Goal: Task Accomplishment & Management: Manage account settings

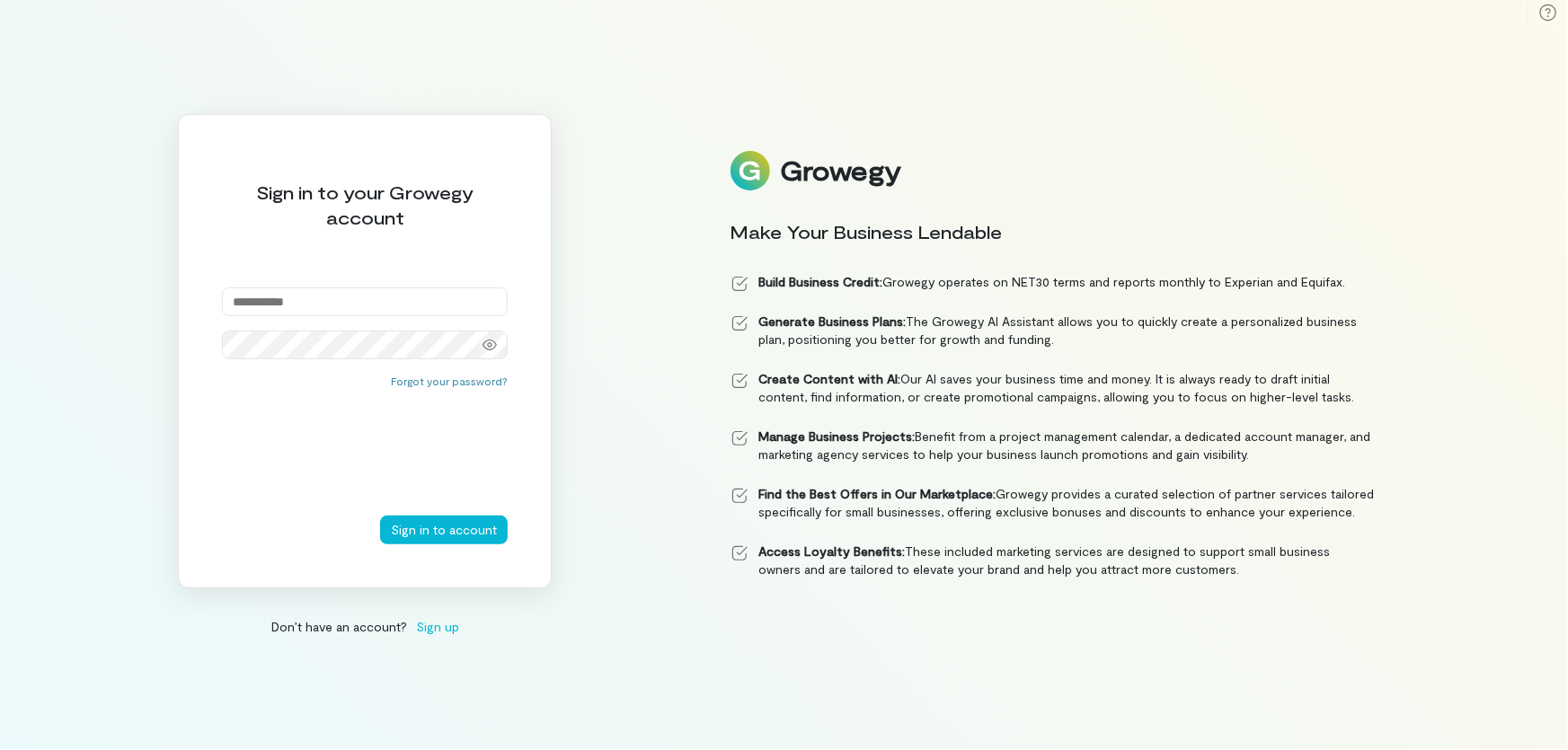
click at [440, 285] on div "Sign in to your Growegy account Forgot your password? Sign in to account" at bounding box center [364, 351] width 374 height 475
click at [385, 298] on input "email" at bounding box center [365, 303] width 286 height 29
type input "**********"
click at [380, 516] on button "Sign in to account" at bounding box center [444, 530] width 128 height 29
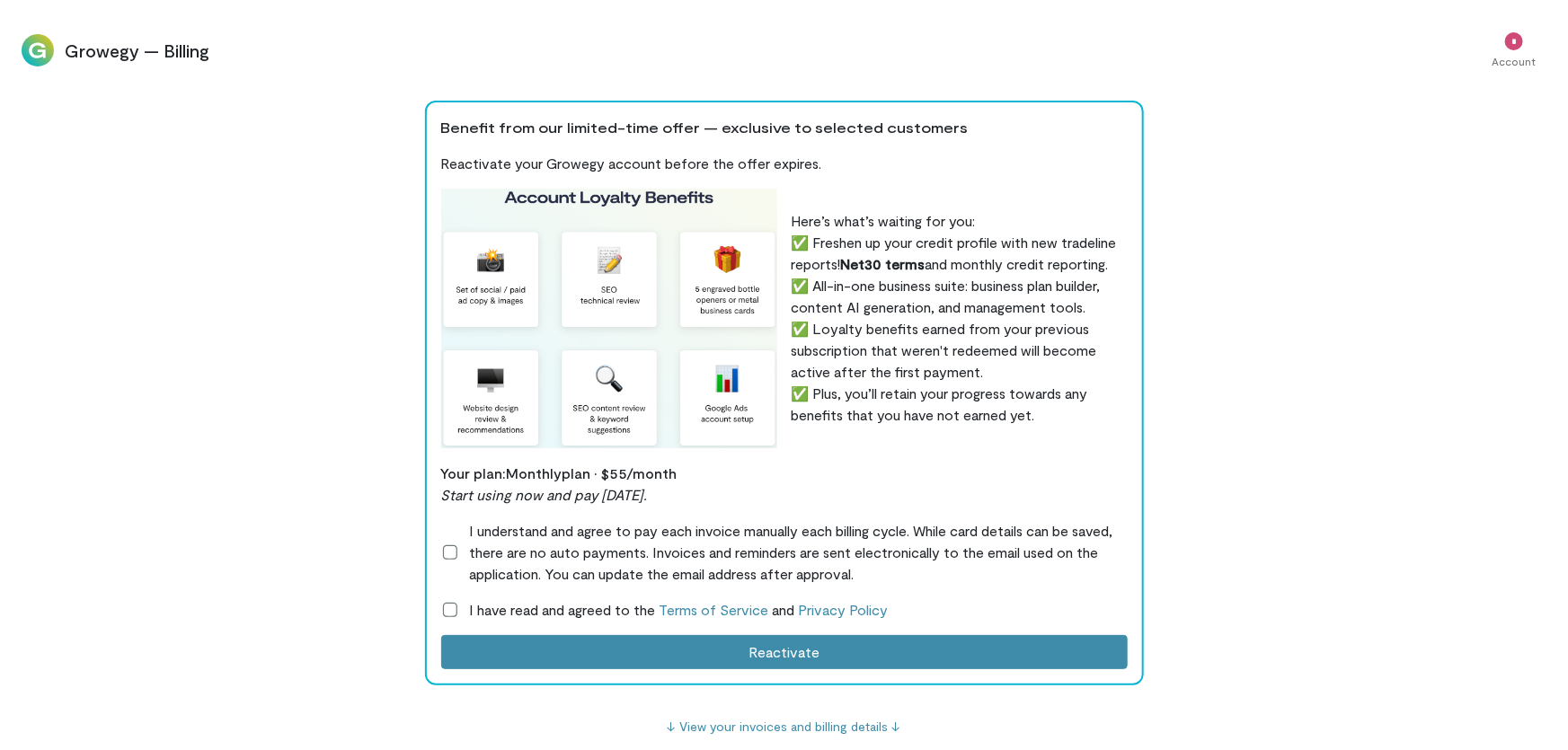
scroll to position [0, 1512]
click at [452, 611] on icon at bounding box center [450, 611] width 18 height 18
click at [446, 557] on icon at bounding box center [450, 553] width 18 height 18
click at [0, 0] on icon at bounding box center [0, 0] width 0 height 0
click at [455, 608] on label "I have read and agreed to the Terms of Service and Privacy Policy" at bounding box center [784, 611] width 686 height 22
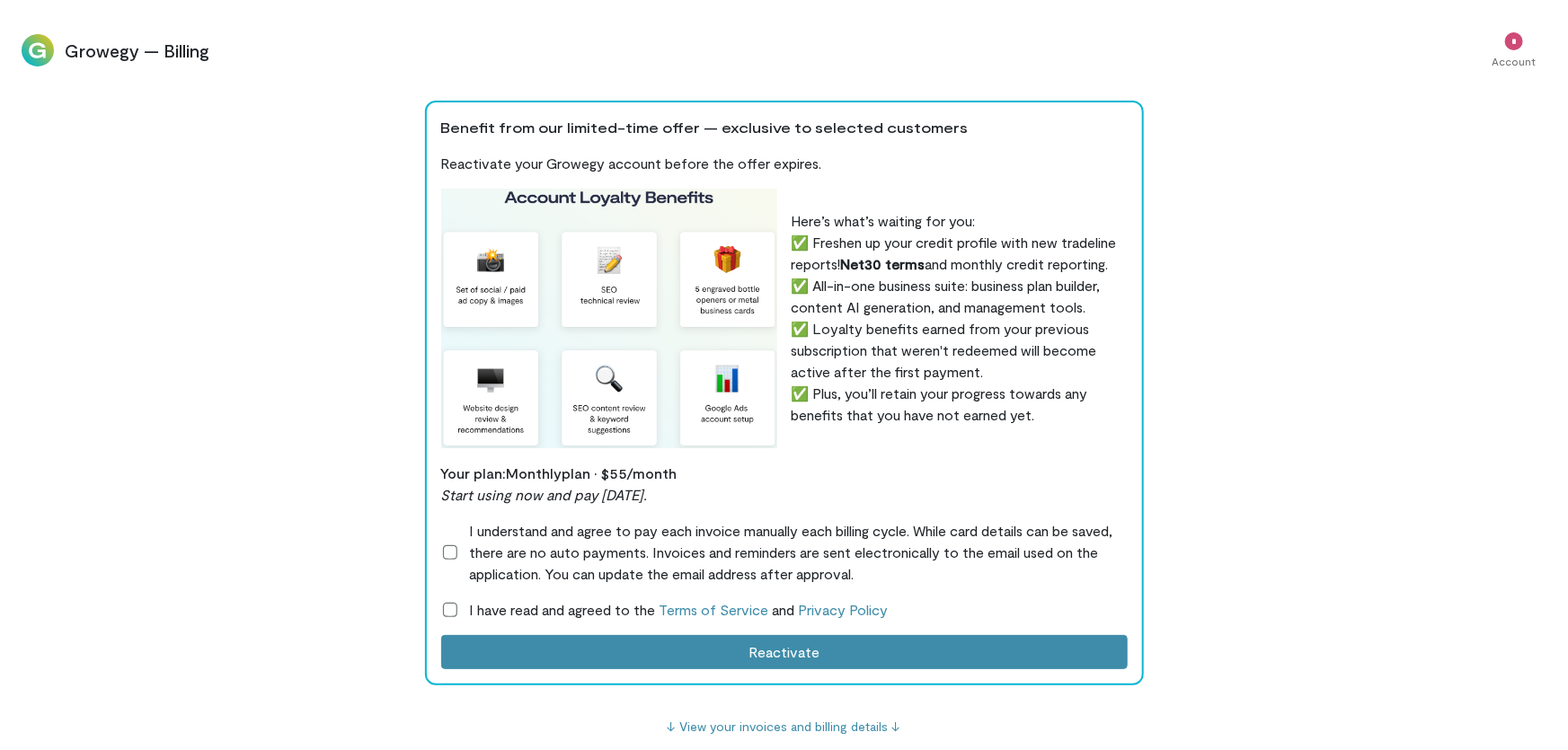
click at [132, 36] on div "Growegy — Billing * Account" at bounding box center [784, 50] width 1568 height 100
drag, startPoint x: 82, startPoint y: 71, endPoint x: 48, endPoint y: 64, distance: 34.7
click at [79, 71] on div "Growegy — Billing * Account" at bounding box center [784, 50] width 1568 height 100
click at [47, 64] on img at bounding box center [37, 49] width 32 height 32
click at [39, 50] on img at bounding box center [37, 49] width 32 height 32
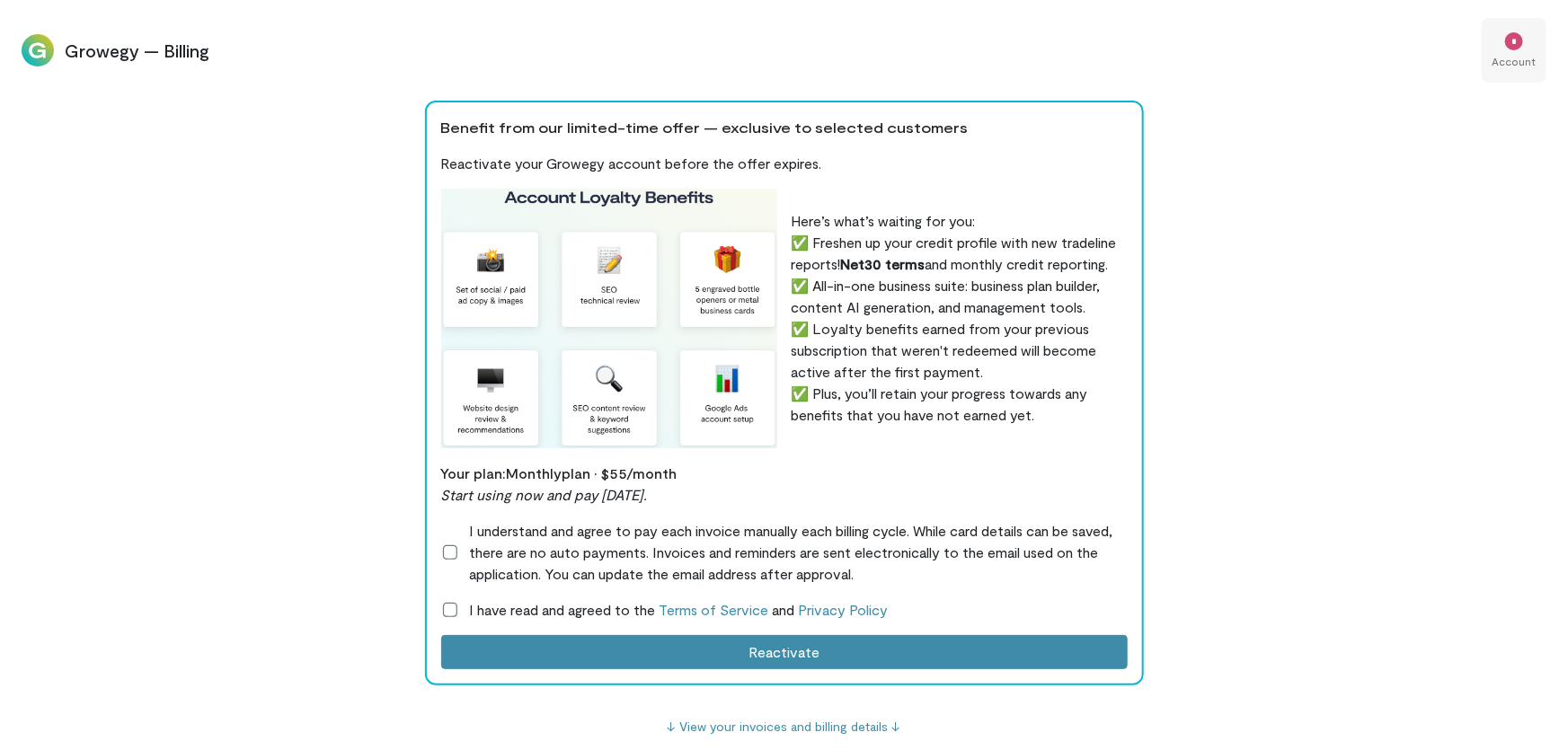
drag, startPoint x: 1532, startPoint y: 25, endPoint x: 1517, endPoint y: 36, distance: 18.6
click at [1527, 26] on div "* Account" at bounding box center [1513, 50] width 65 height 65
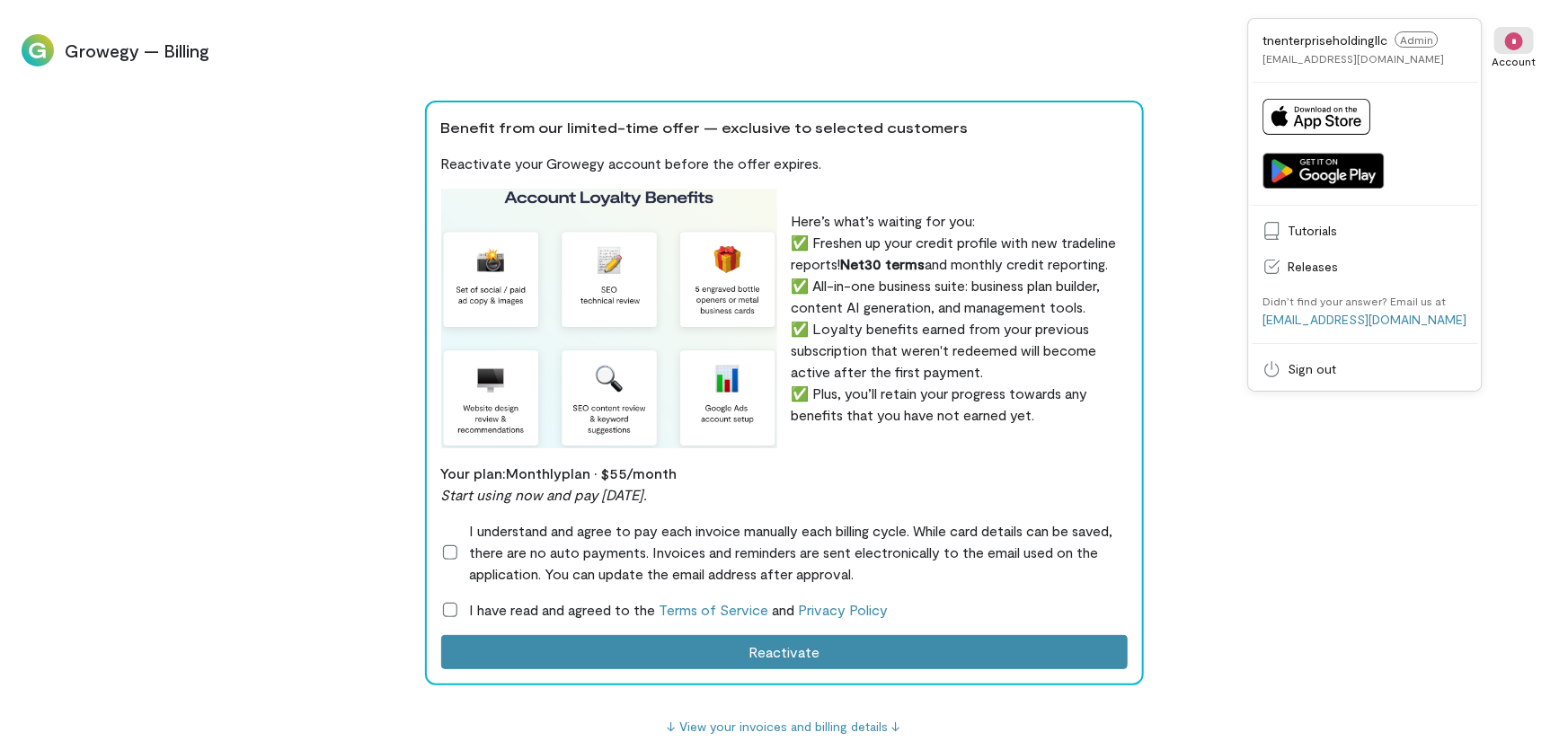
click at [1347, 48] on div "tnenterpriseholdingllc Admin tnenterpriseholdingllc@gmail.com" at bounding box center [1353, 48] width 181 height 34
click at [1432, 45] on span "Admin" at bounding box center [1416, 40] width 43 height 16
click at [1348, 235] on span "Tutorials" at bounding box center [1378, 231] width 179 height 18
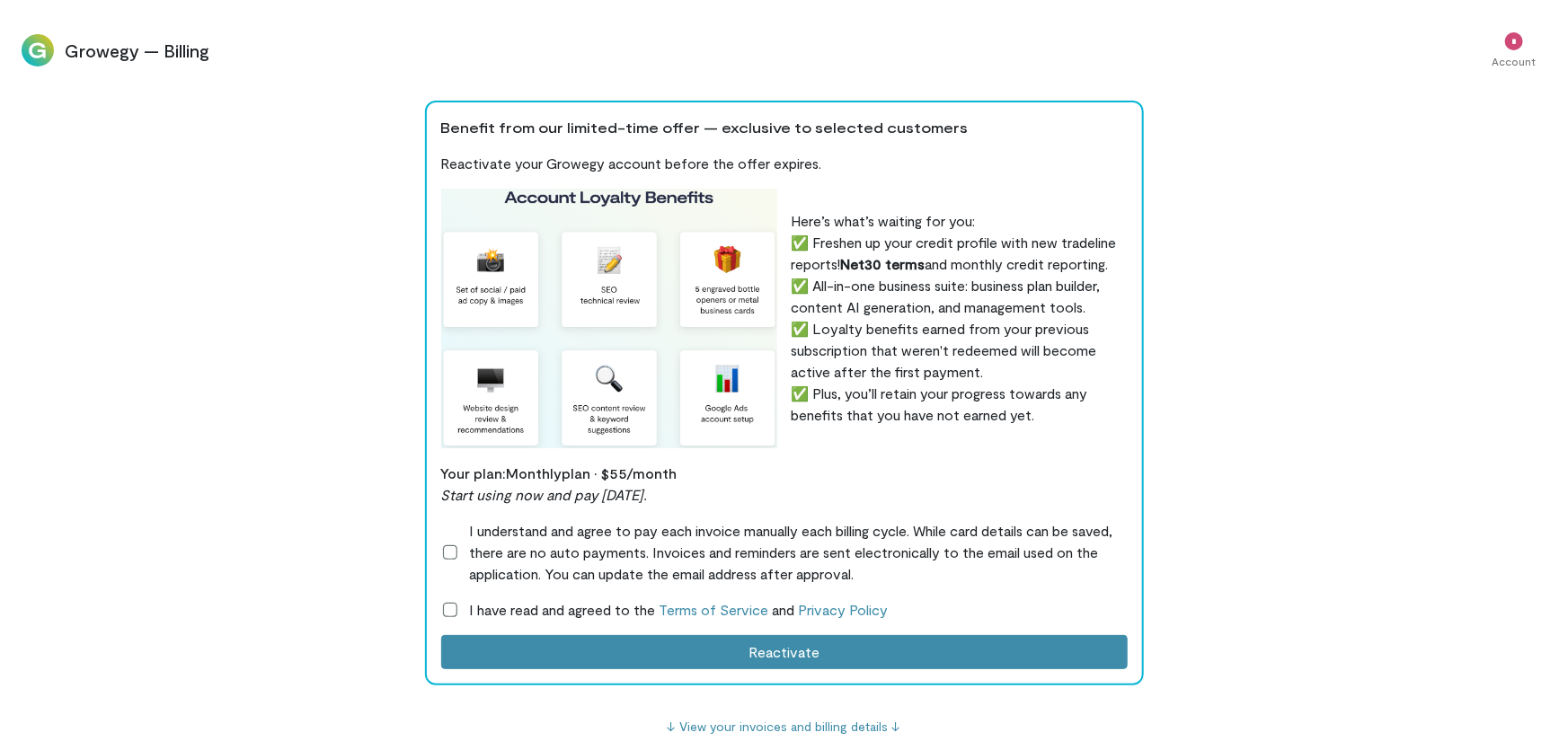
click at [491, 611] on span "I have read and agreed to the Terms of Service and Privacy Policy" at bounding box center [680, 611] width 419 height 22
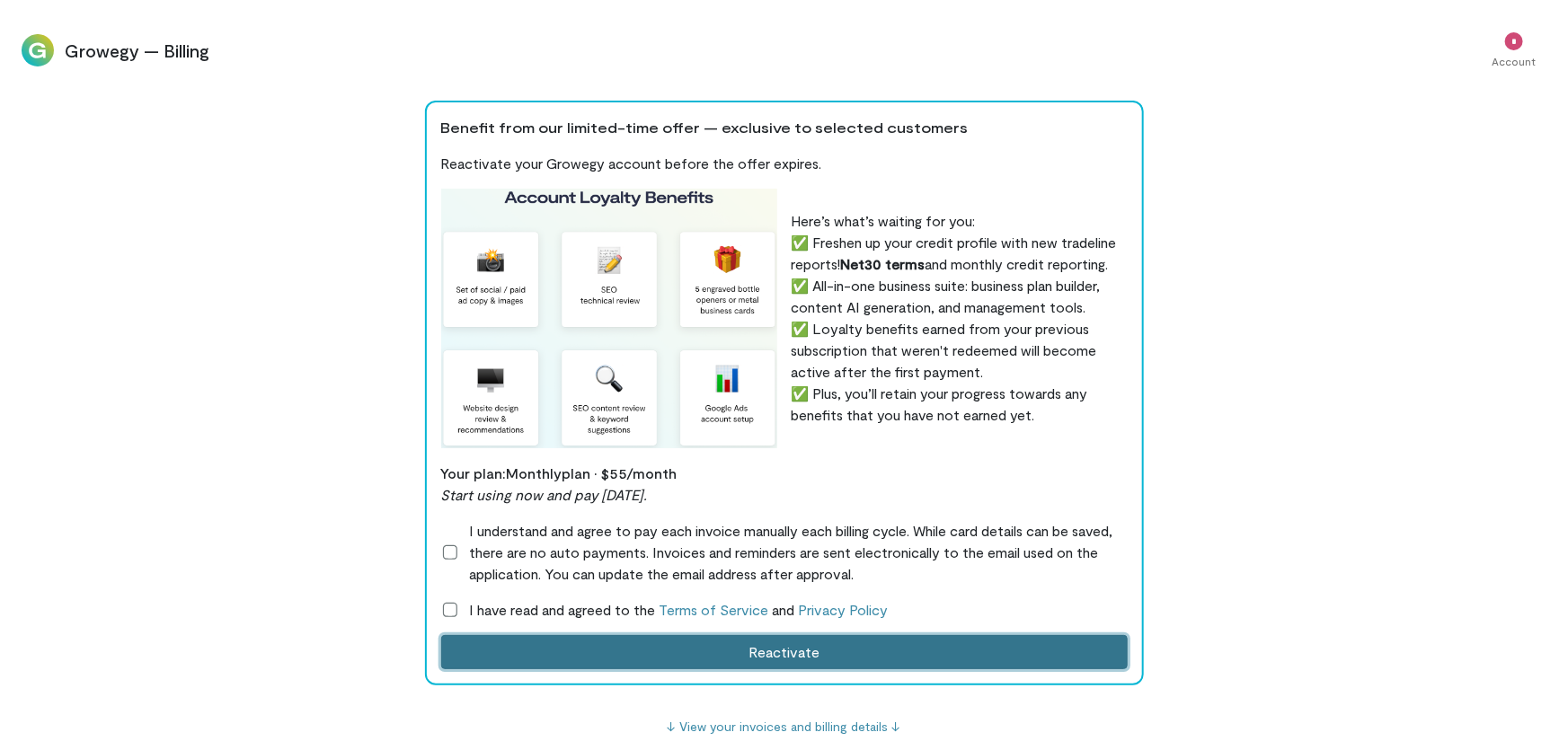
click at [537, 647] on button "Reactivate" at bounding box center [784, 652] width 686 height 34
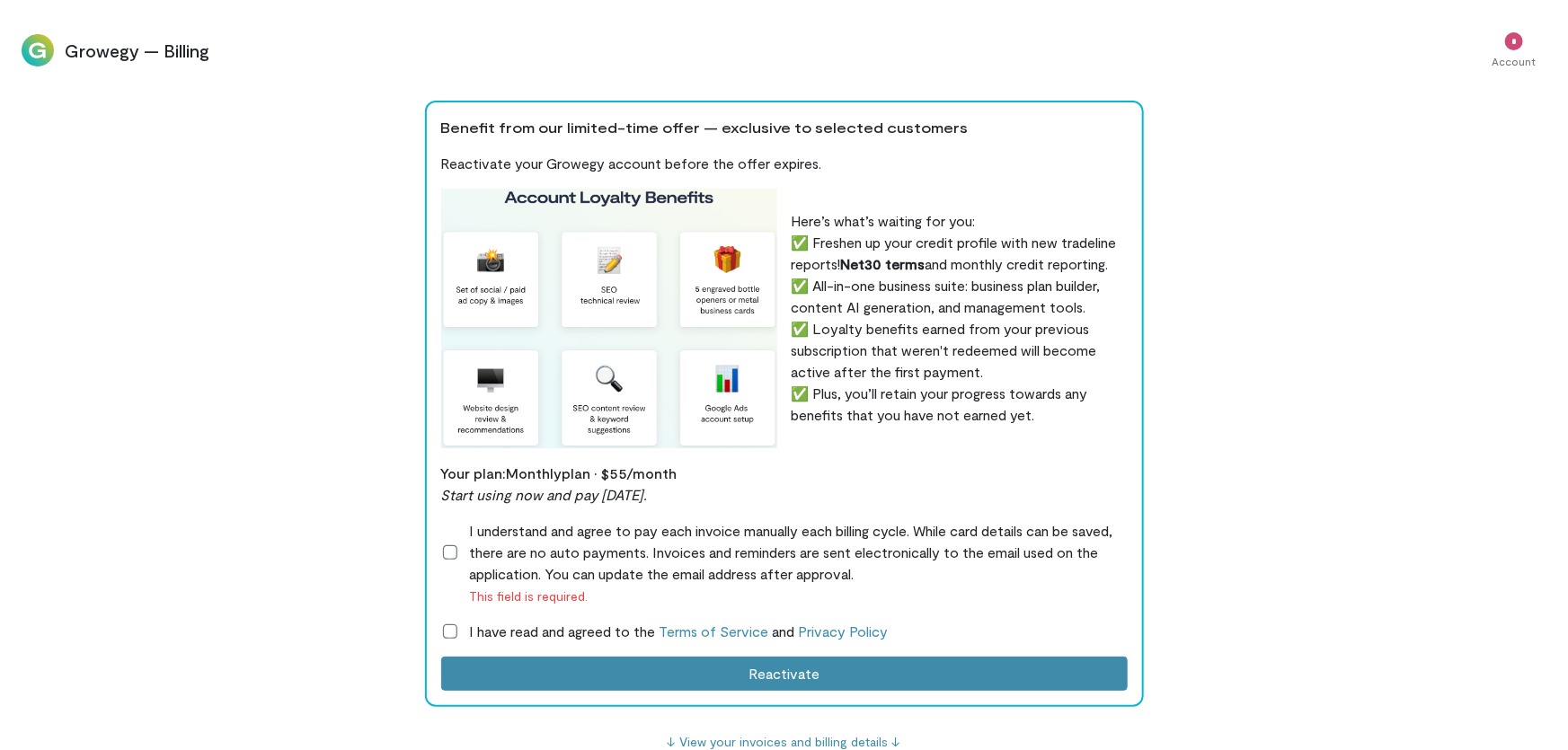
click at [96, 46] on span "Growegy — Billing" at bounding box center [767, 50] width 1406 height 26
click at [29, 55] on img at bounding box center [37, 49] width 32 height 32
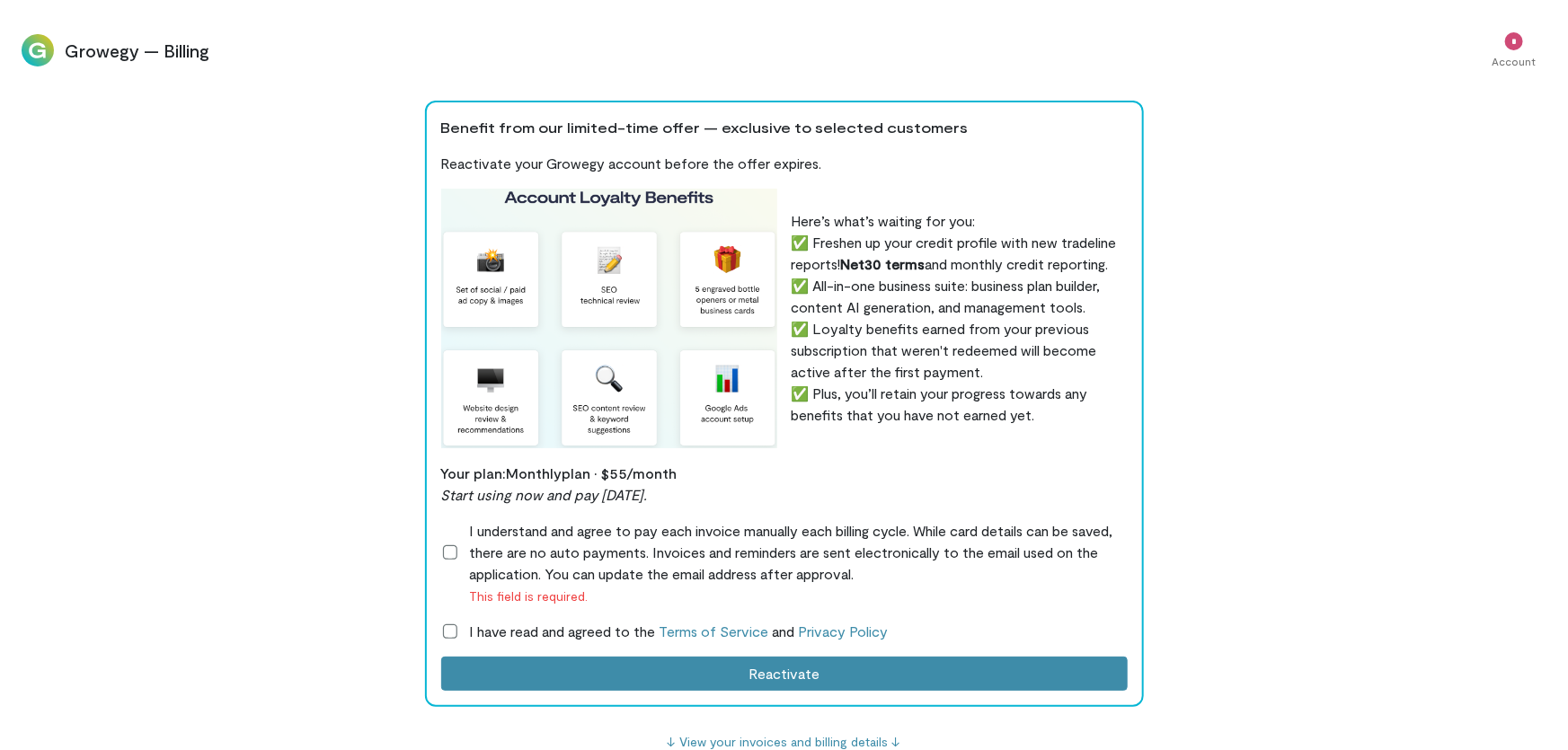
click at [29, 55] on img at bounding box center [37, 49] width 32 height 32
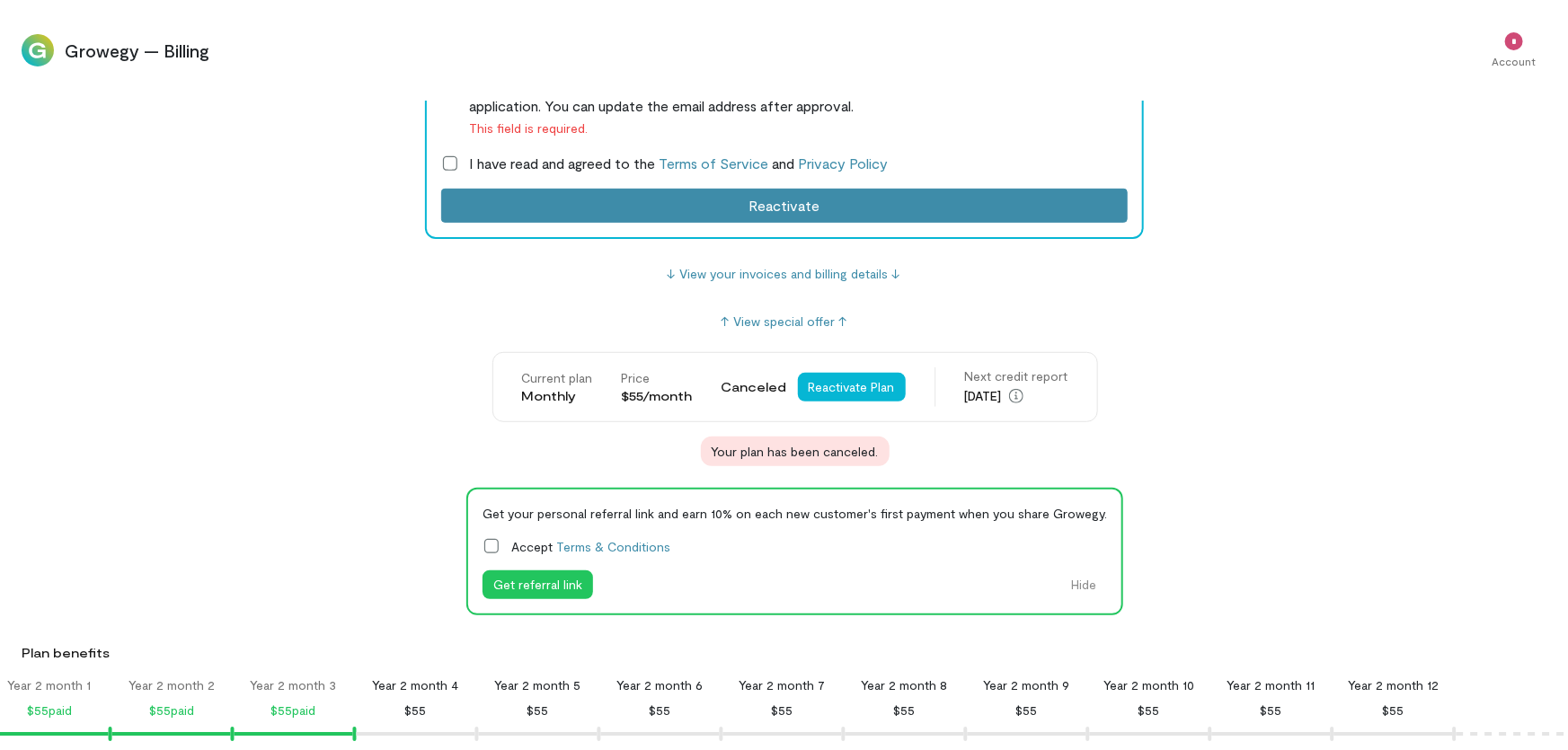
scroll to position [408, 0]
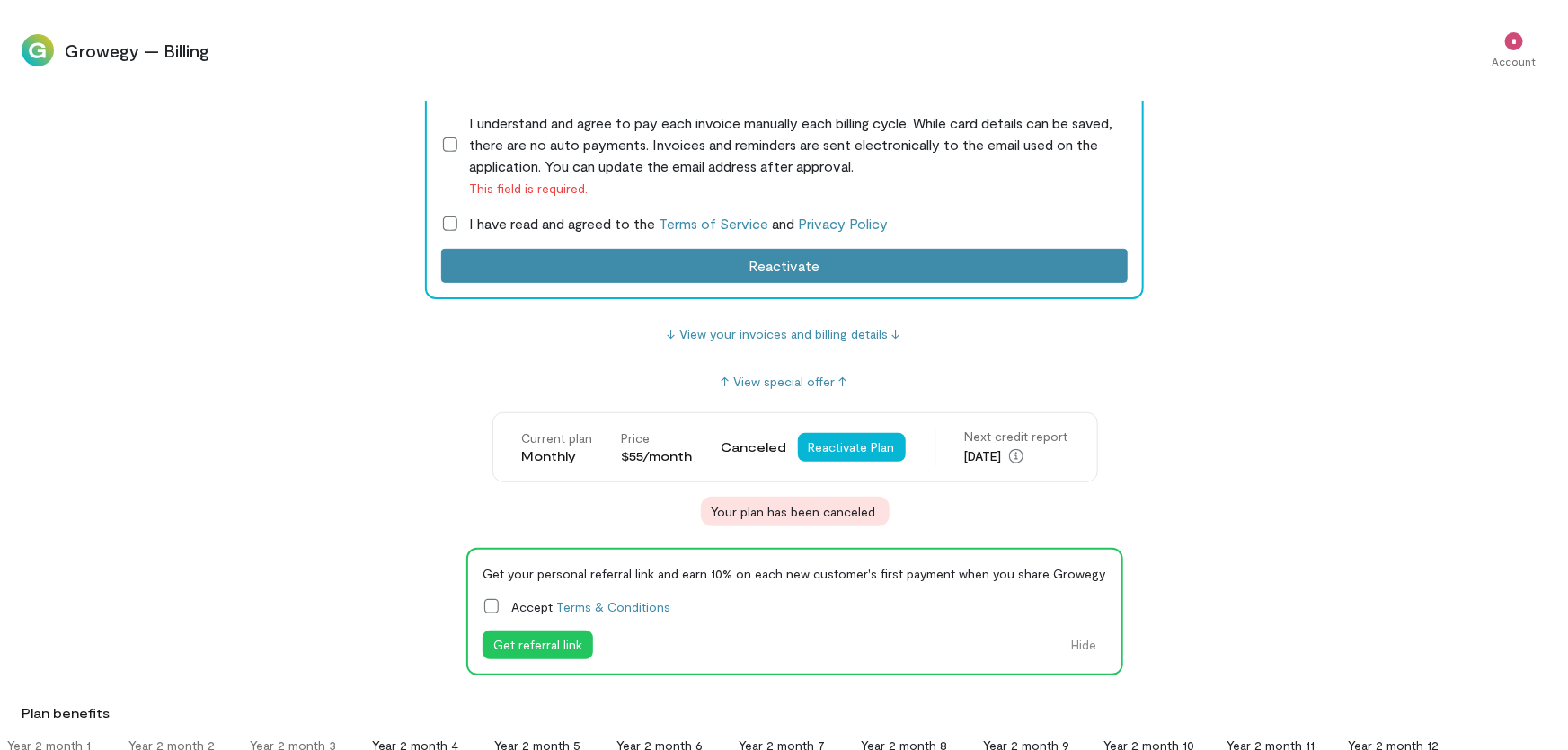
click at [0, 0] on icon at bounding box center [0, 0] width 0 height 0
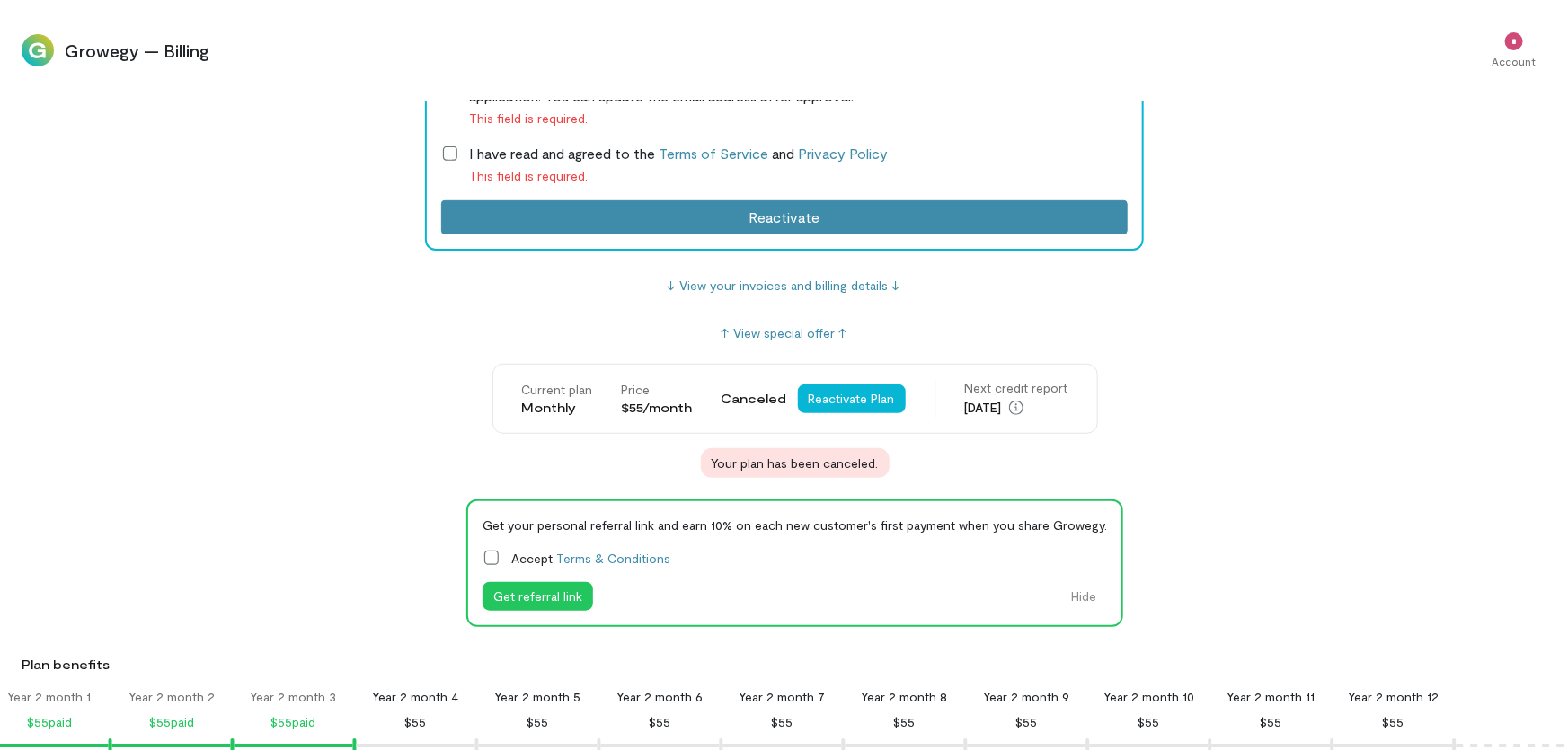
scroll to position [571, 0]
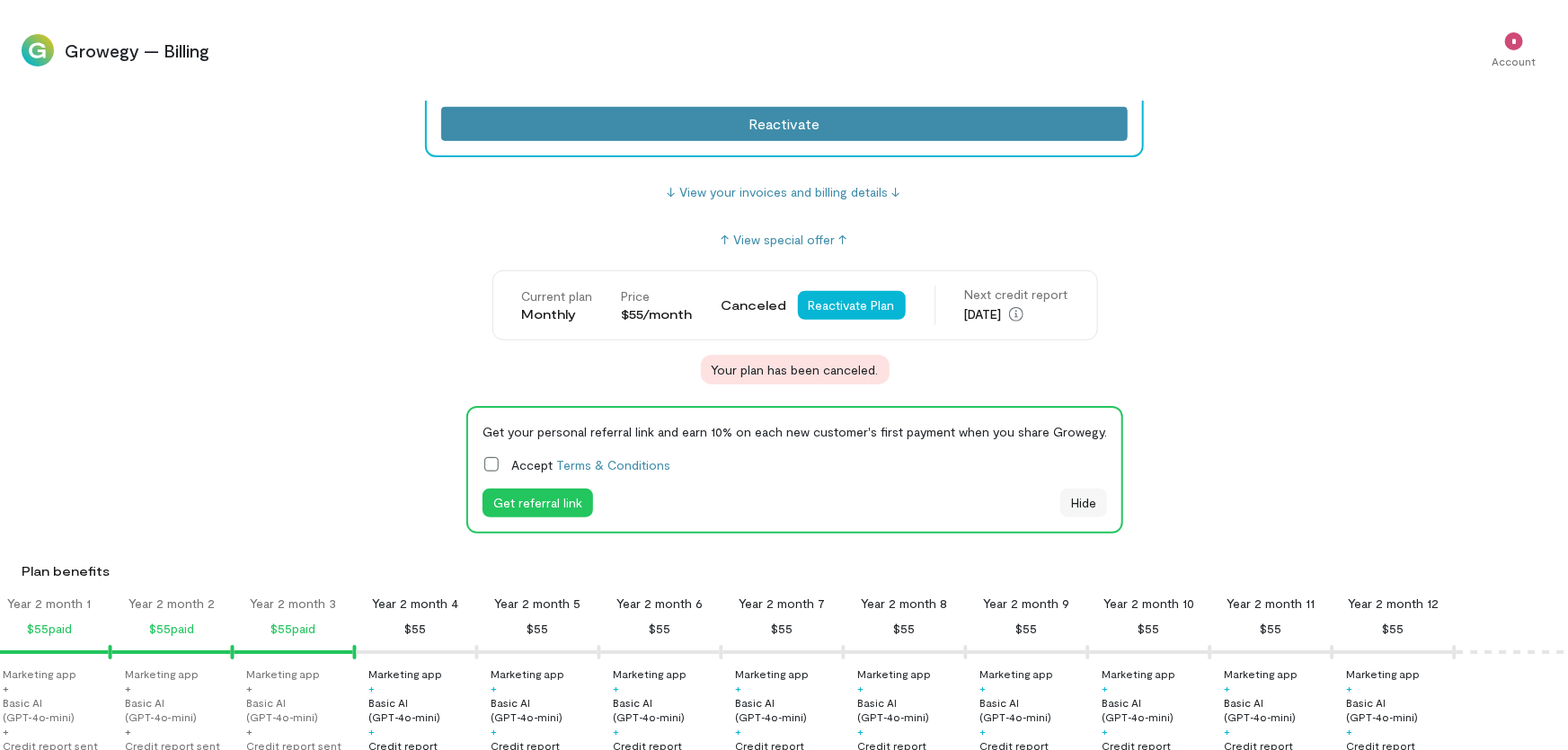
click at [1083, 504] on button "Hide" at bounding box center [1083, 503] width 46 height 29
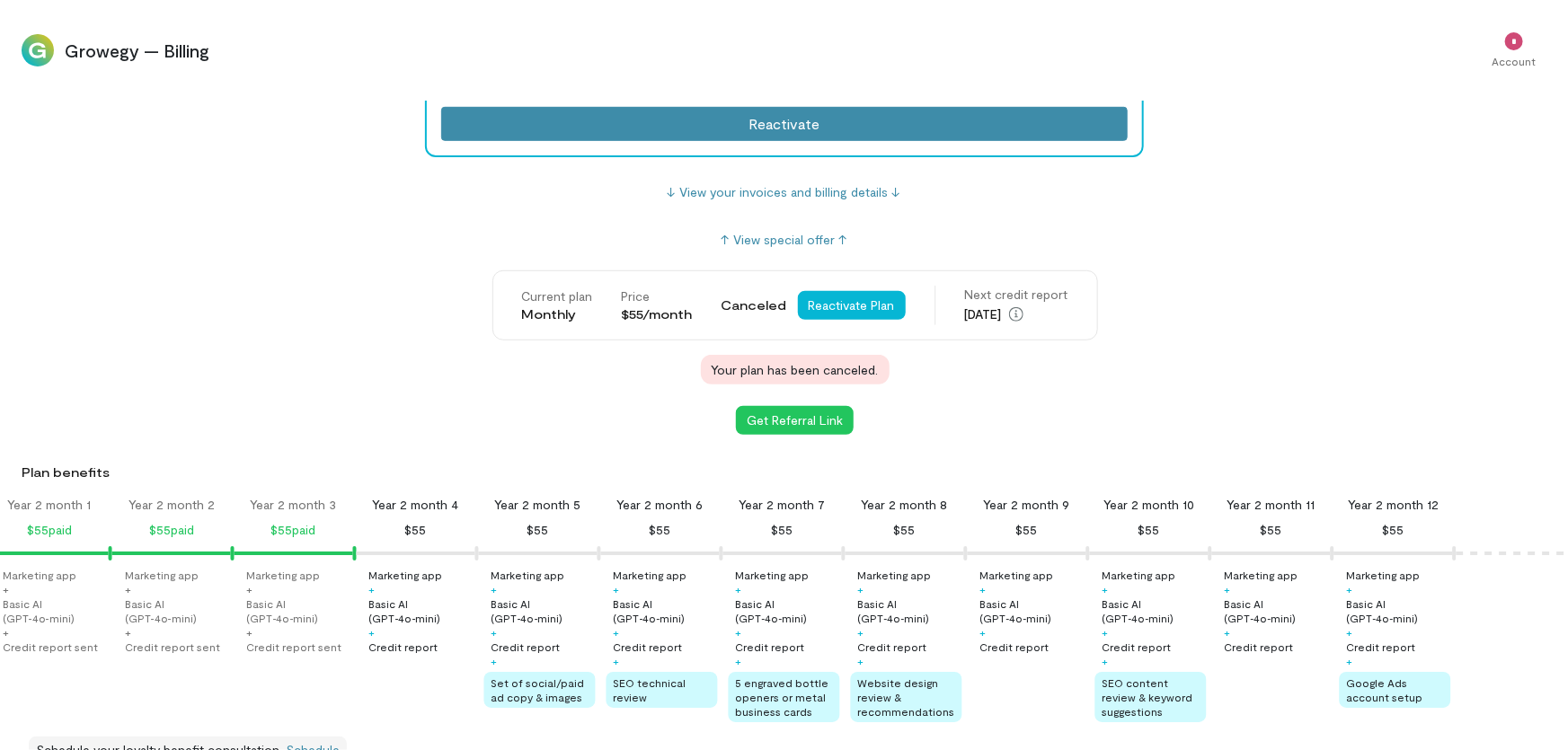
scroll to position [489, 0]
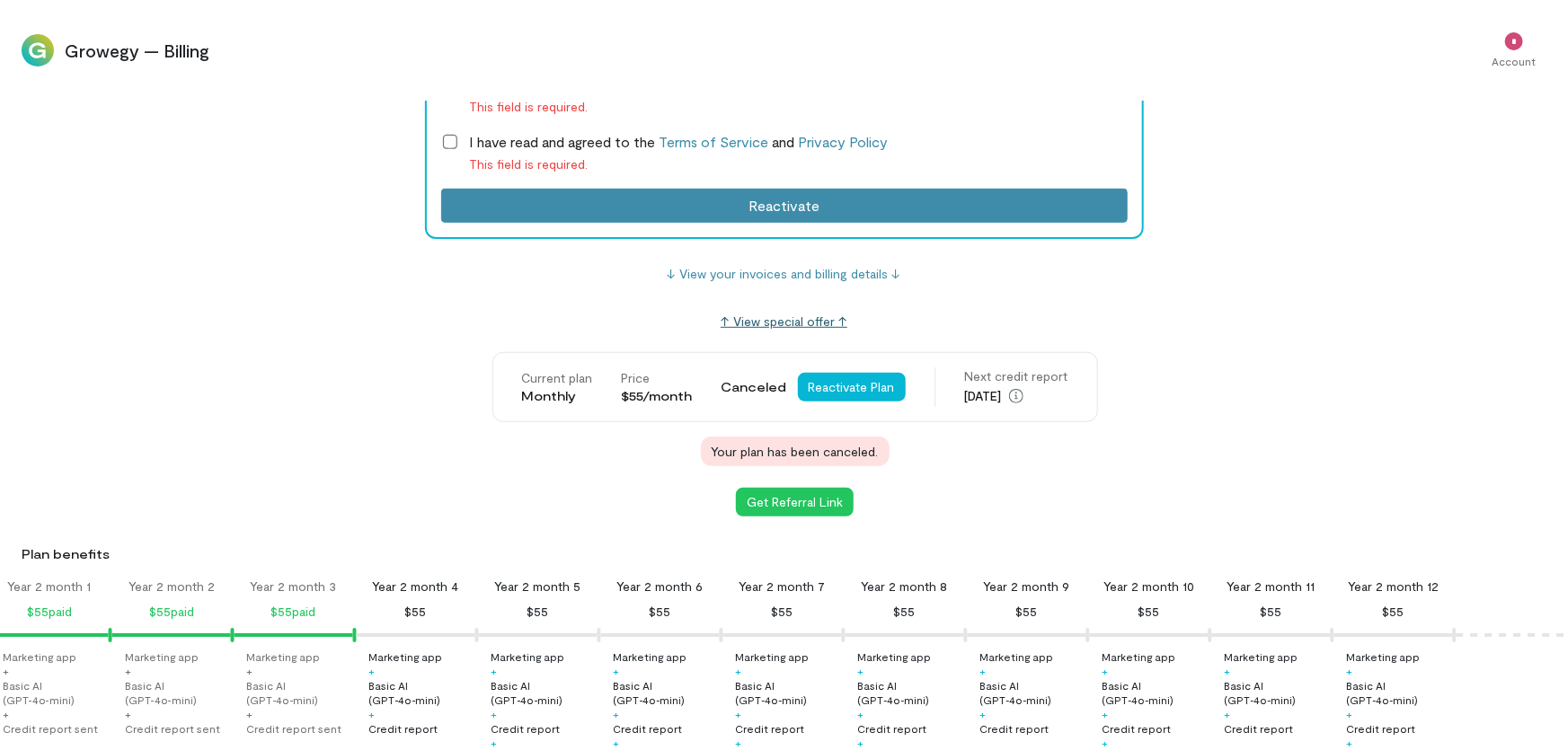
click at [787, 320] on link "↑ View special offer ↑" at bounding box center [784, 321] width 127 height 15
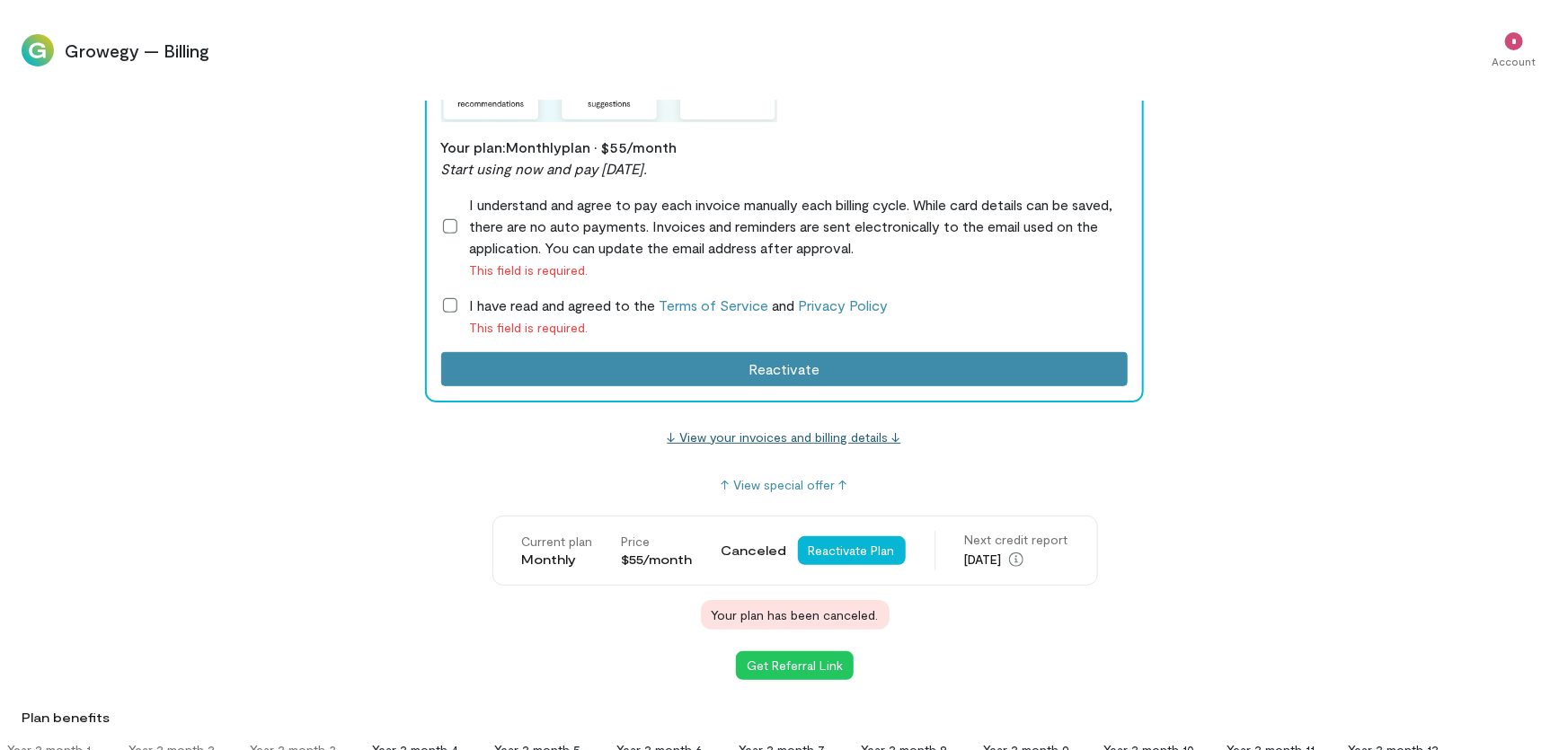
click at [717, 435] on link "↓ View your invoices and billing details ↓" at bounding box center [784, 437] width 233 height 15
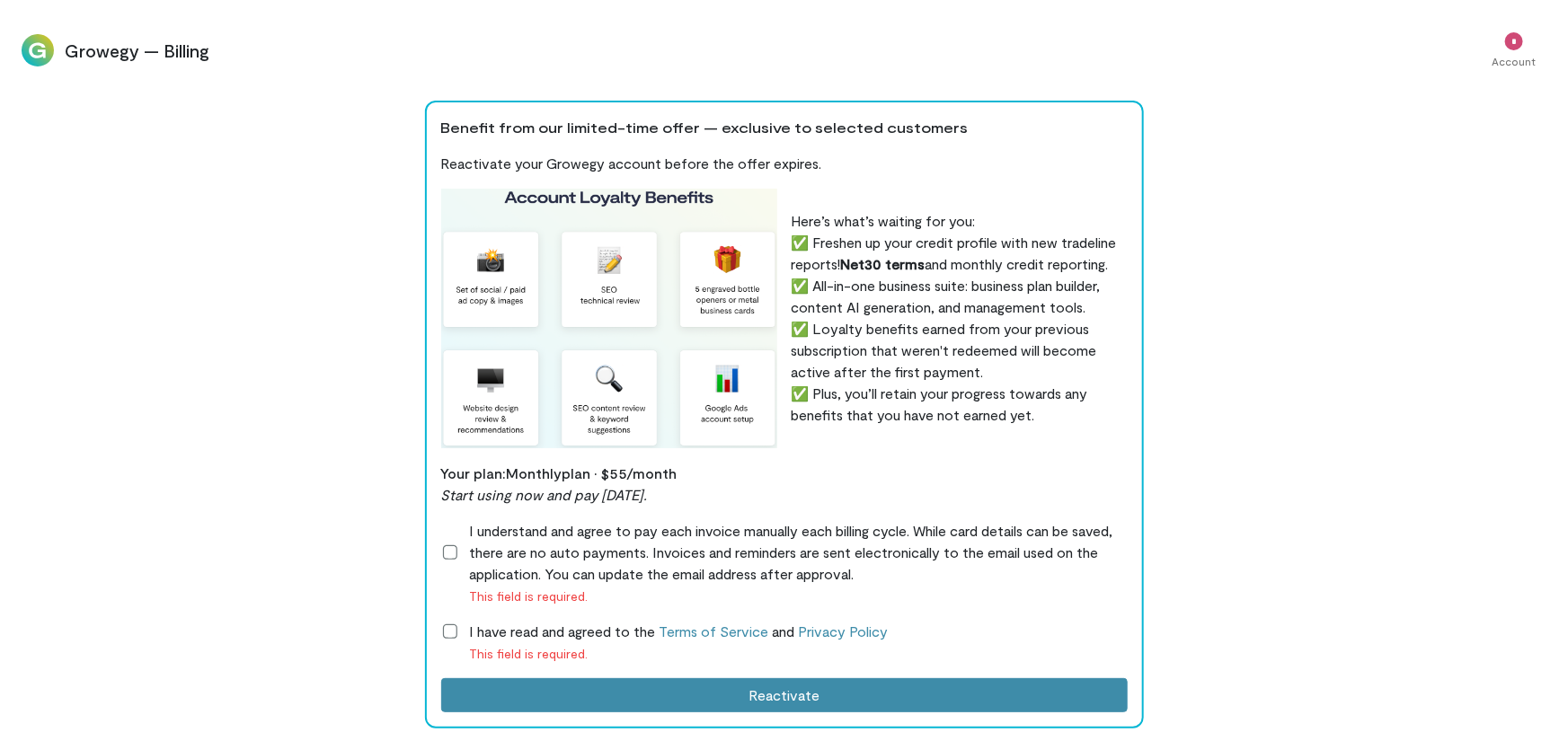
click at [26, 43] on img at bounding box center [37, 49] width 32 height 32
click at [45, 43] on img at bounding box center [37, 49] width 32 height 32
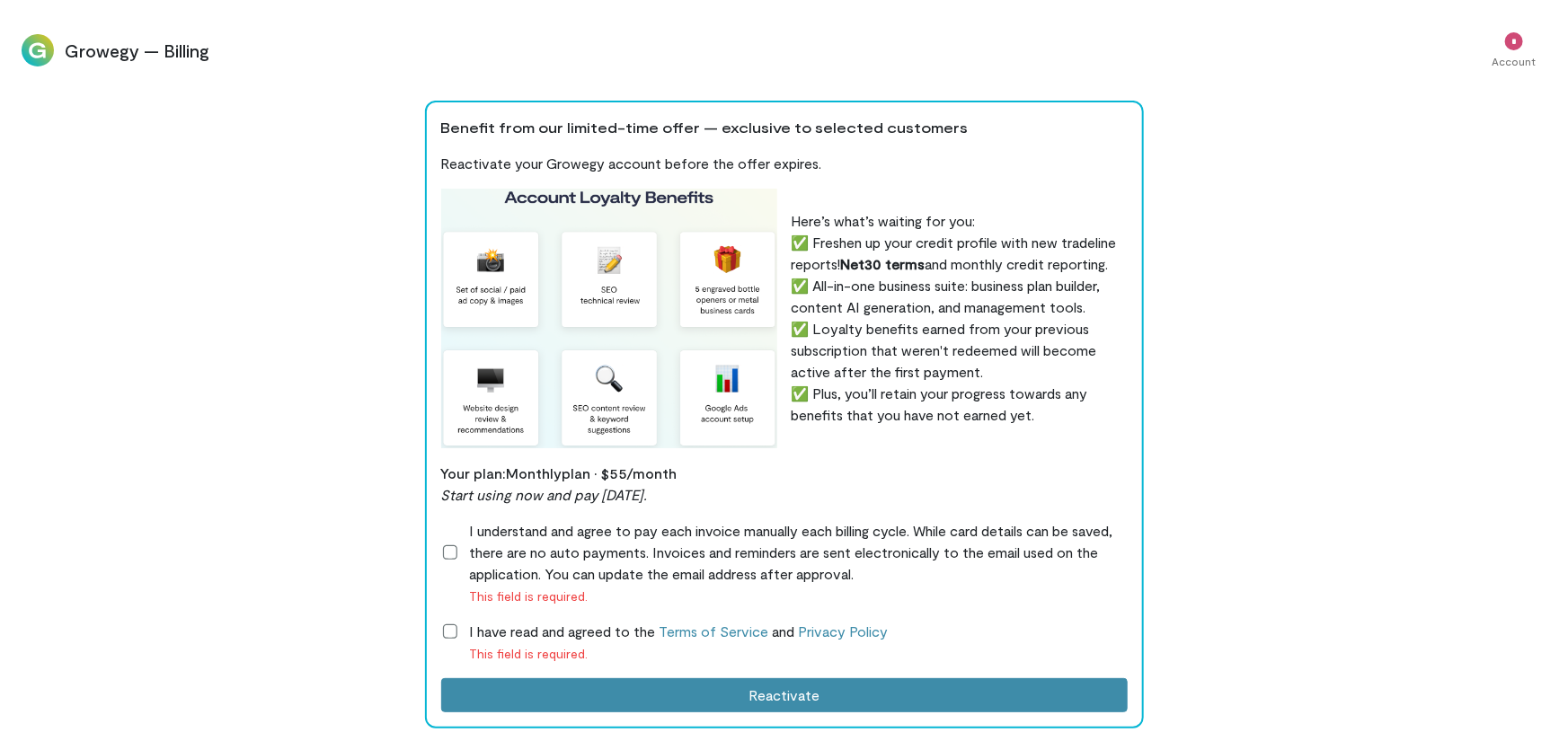
click at [45, 43] on img at bounding box center [37, 49] width 32 height 32
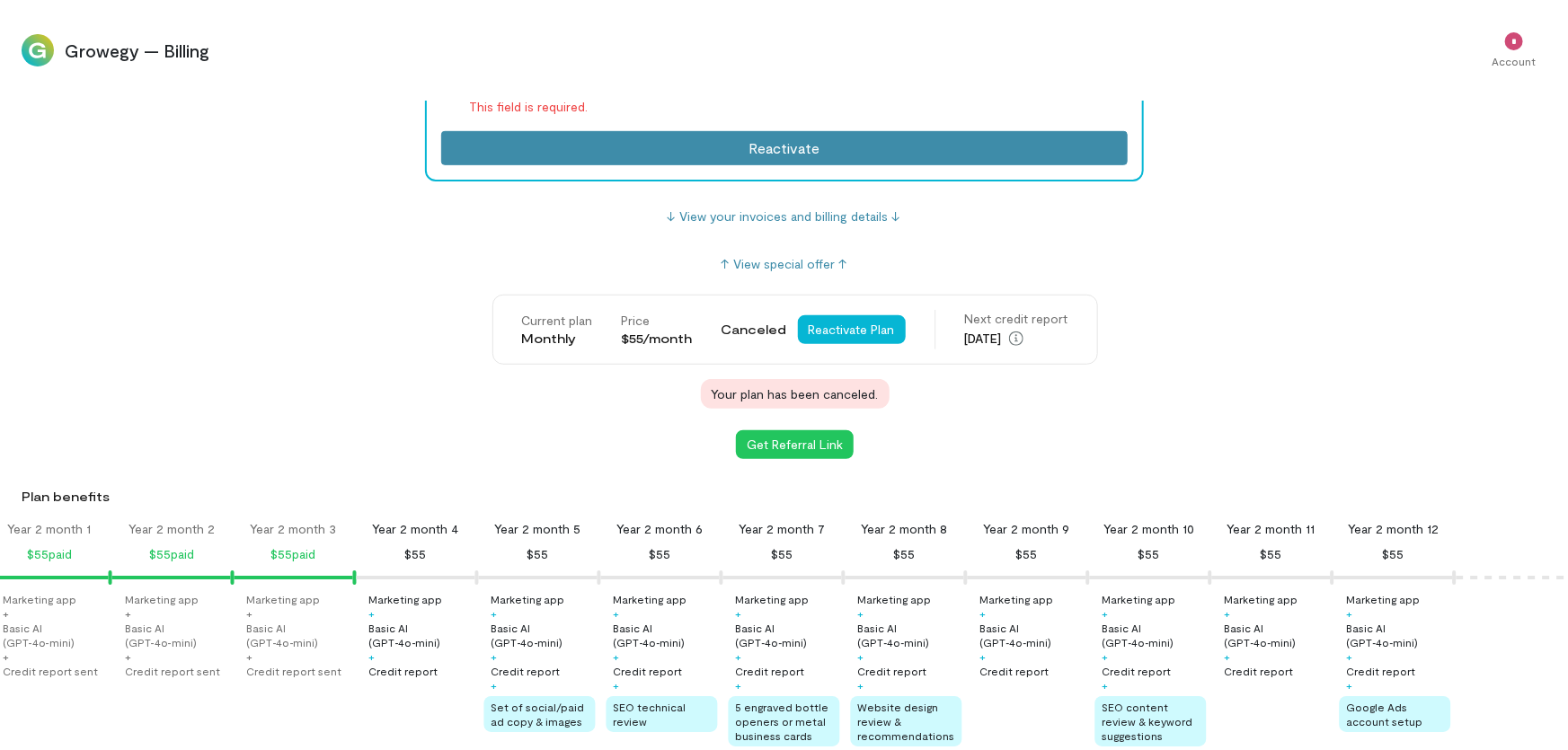
scroll to position [485, 0]
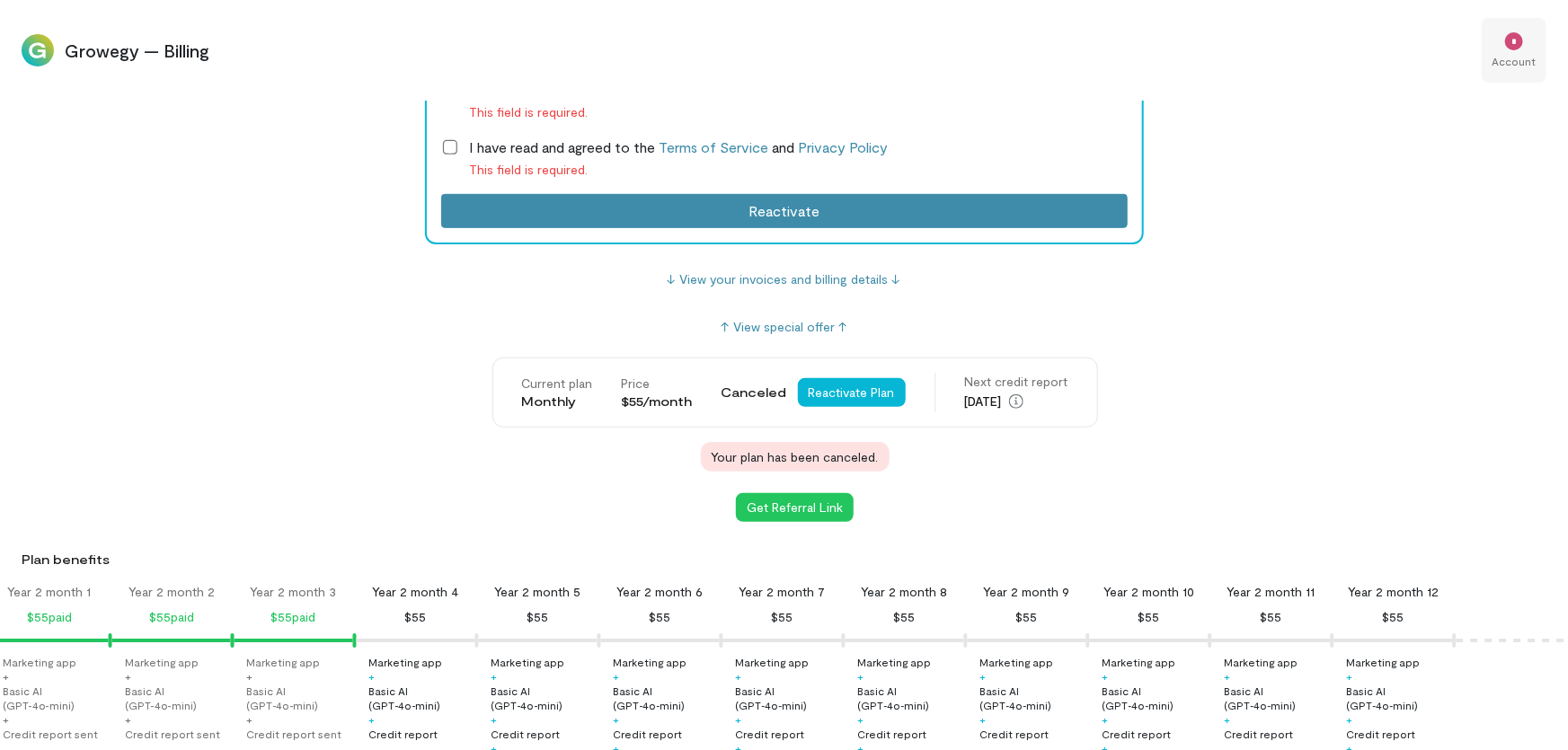
click at [1492, 54] on div "Account" at bounding box center [1514, 61] width 44 height 15
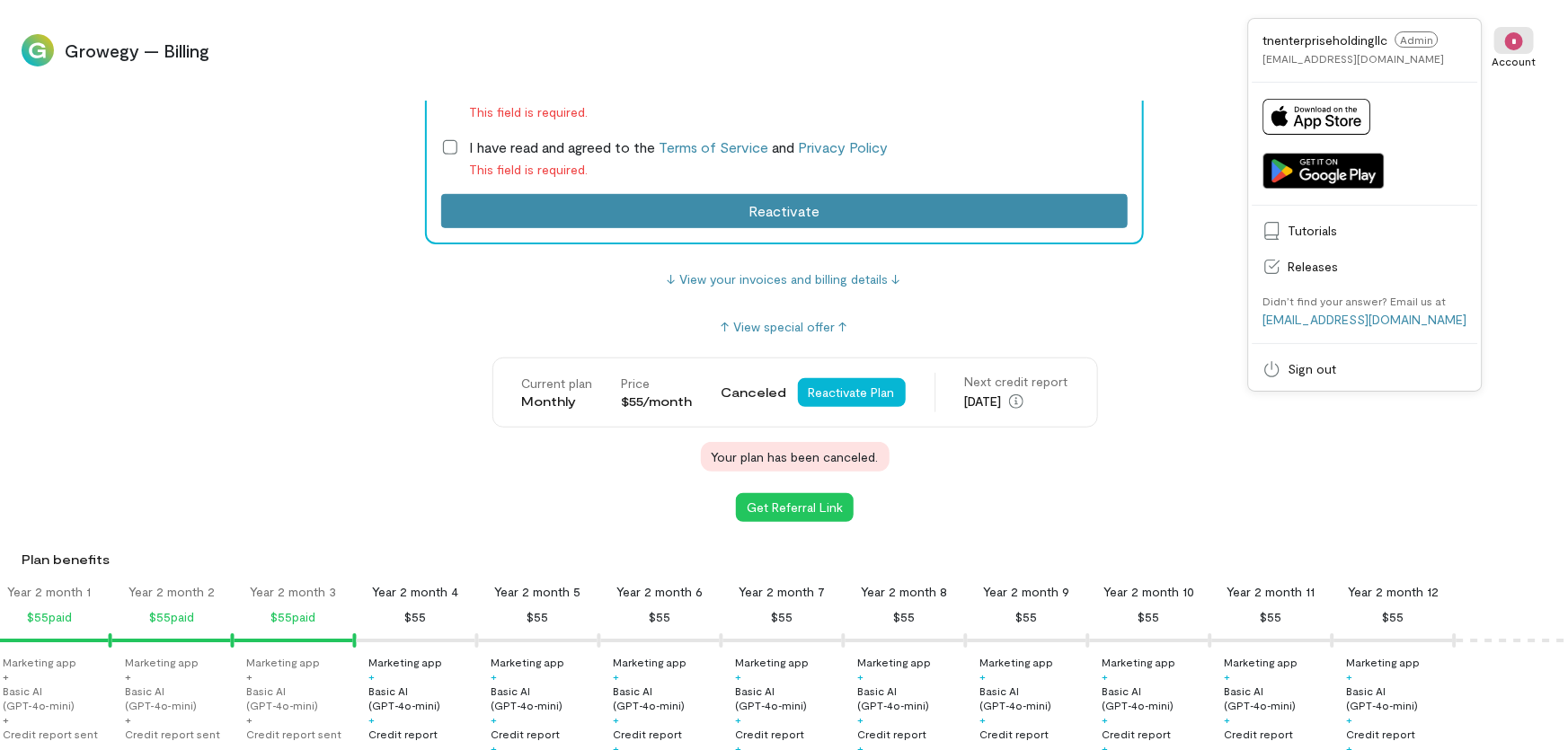
click at [1435, 43] on span "Admin" at bounding box center [1416, 40] width 43 height 16
click at [1315, 48] on div "tnenterpriseholdingllc Admin tnenterpriseholdingllc@gmail.com" at bounding box center [1353, 48] width 181 height 34
click at [1350, 54] on div "[EMAIL_ADDRESS][DOMAIN_NAME]" at bounding box center [1353, 58] width 181 height 15
click at [1365, 434] on div "Current plan Monthly Price $55/month Canceled Reactivate Plan Next credit repor…" at bounding box center [794, 414] width 1546 height 114
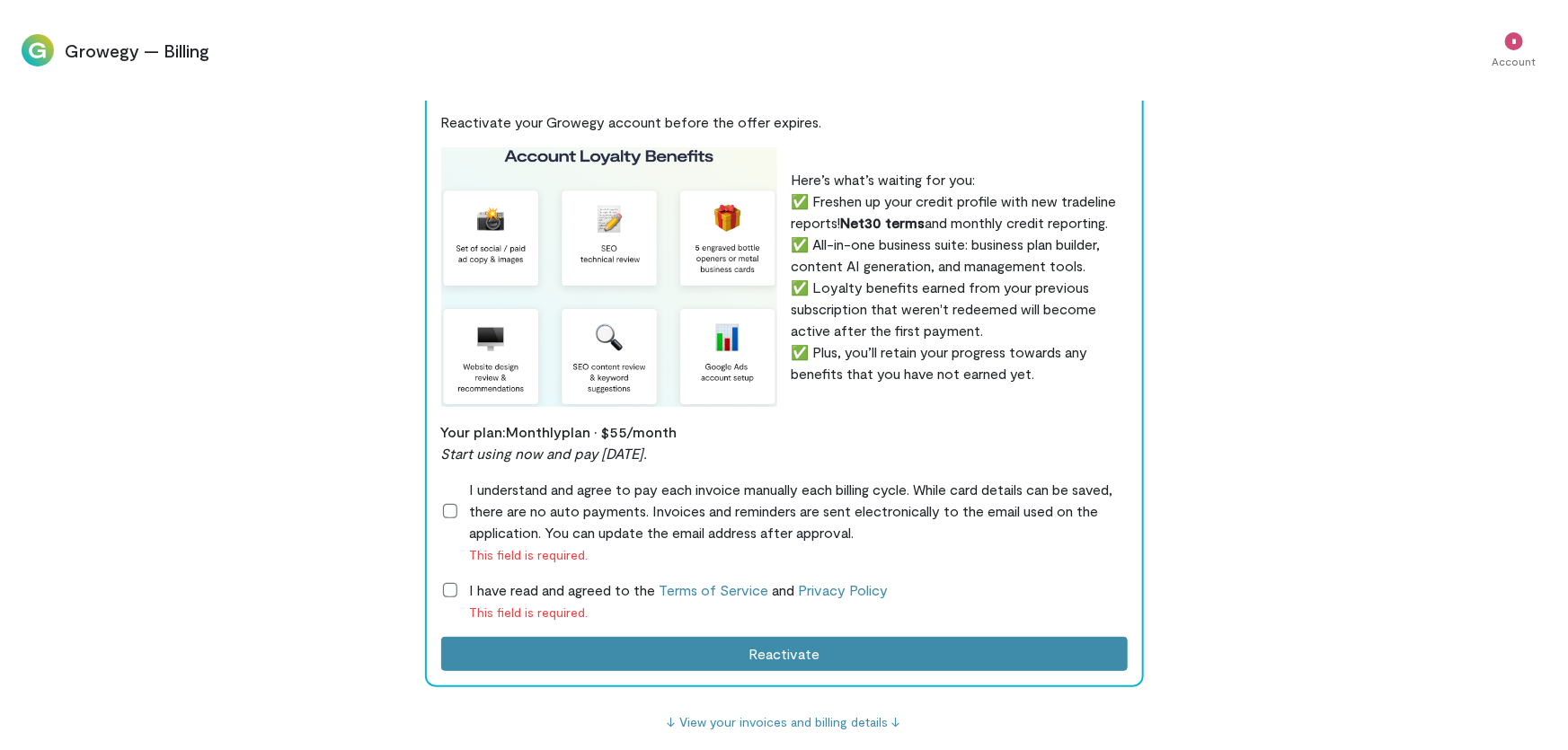
scroll to position [0, 0]
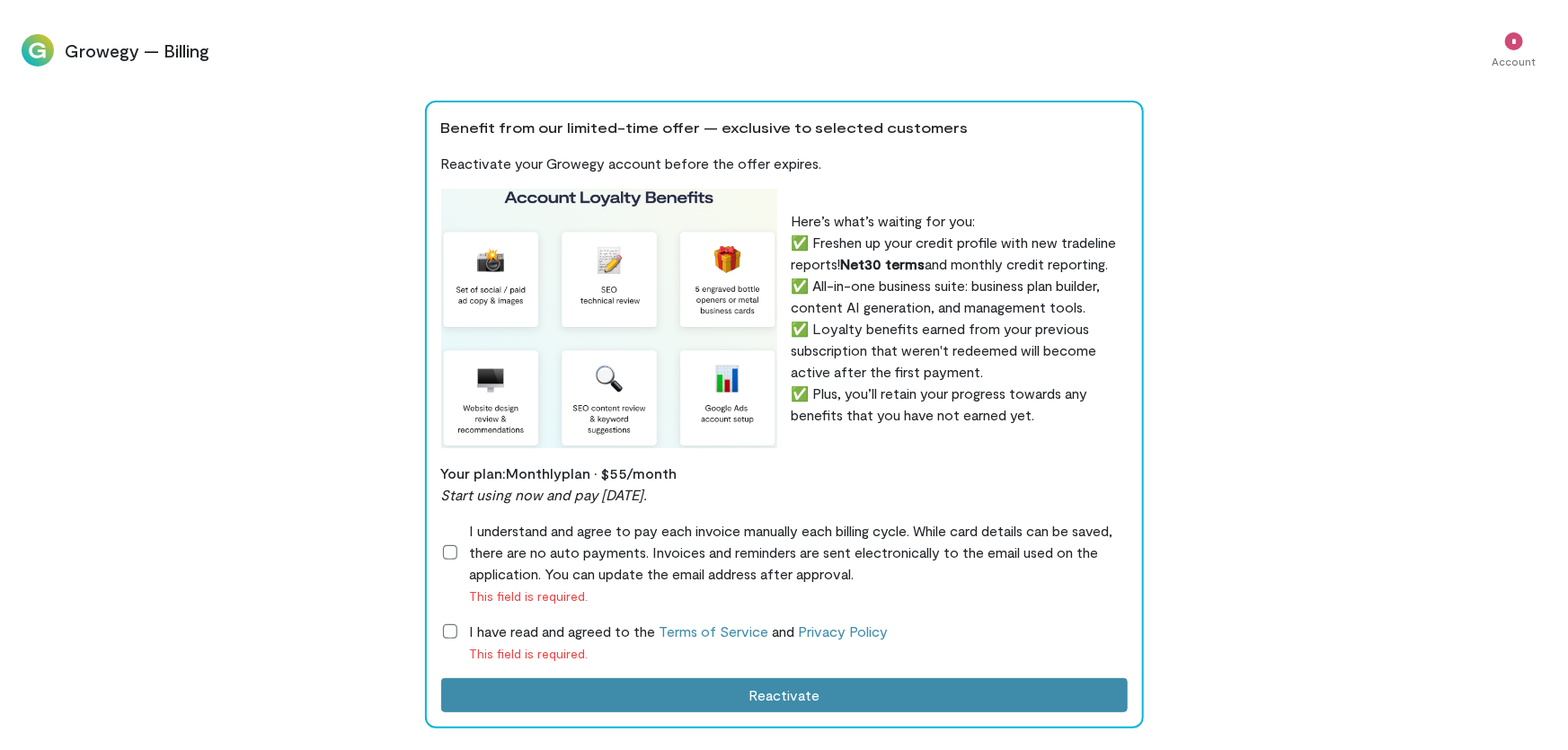
click at [42, 58] on img at bounding box center [37, 49] width 32 height 32
click at [42, 57] on img at bounding box center [37, 49] width 32 height 32
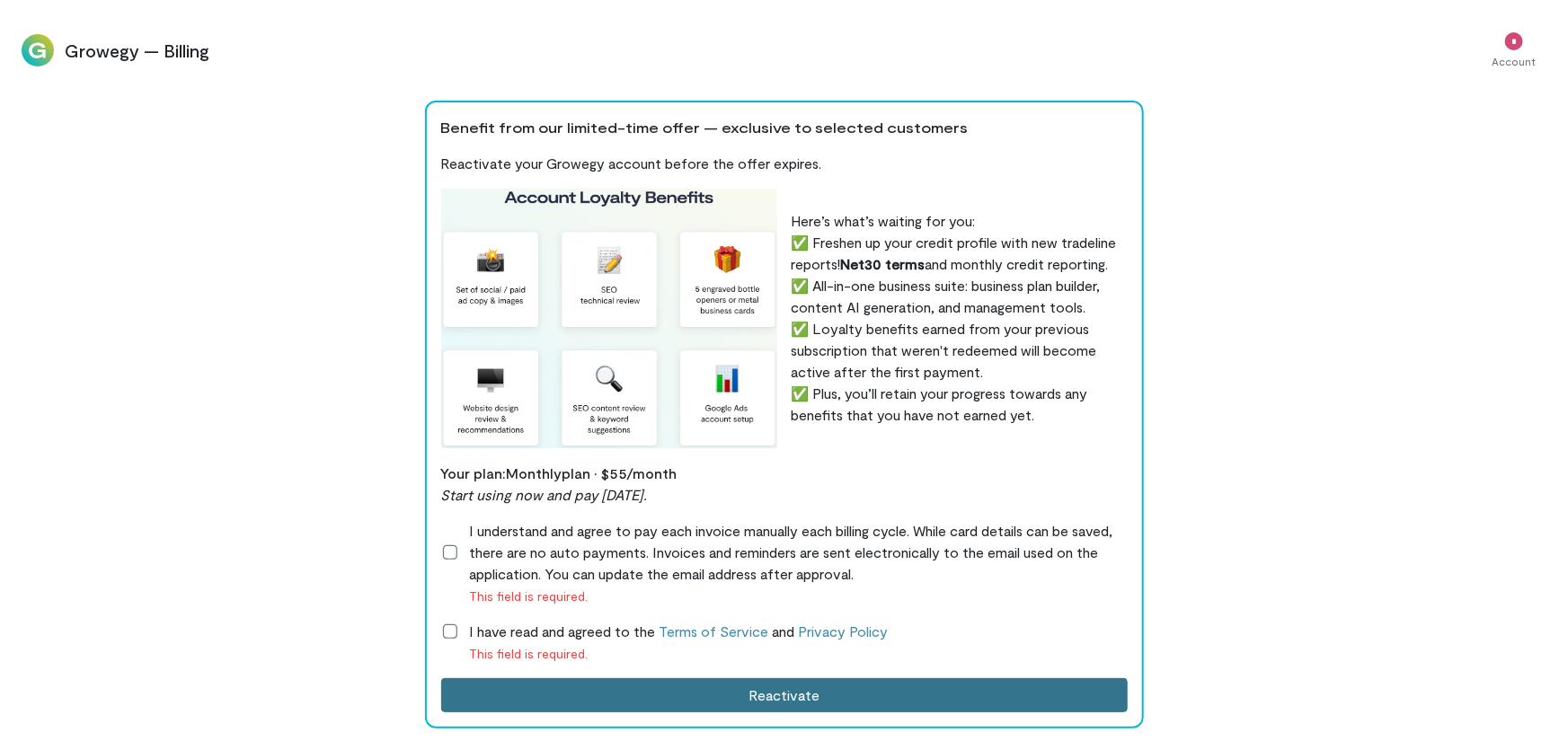
scroll to position [408, 0]
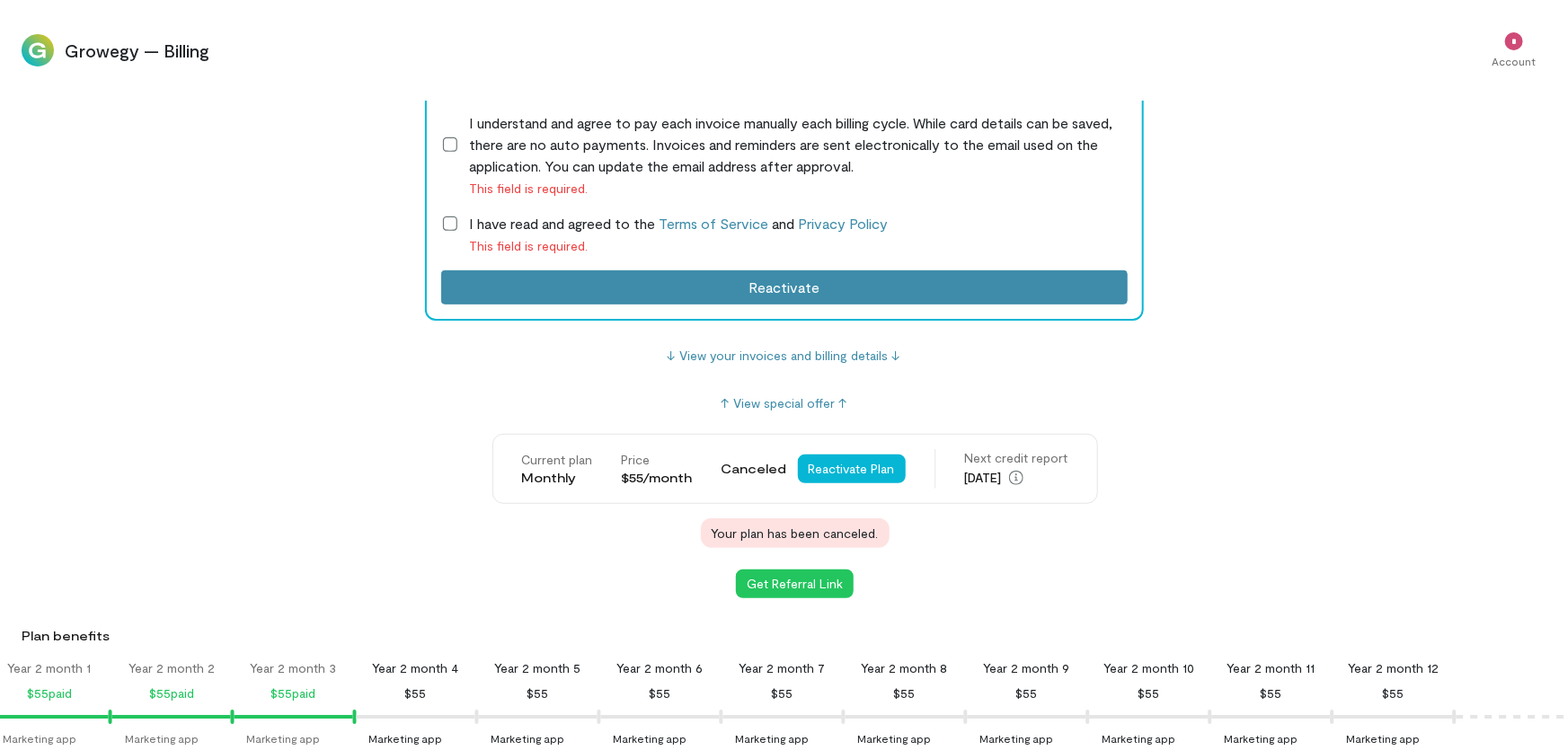
click at [49, 55] on img at bounding box center [37, 49] width 32 height 32
click at [48, 55] on img at bounding box center [37, 49] width 32 height 32
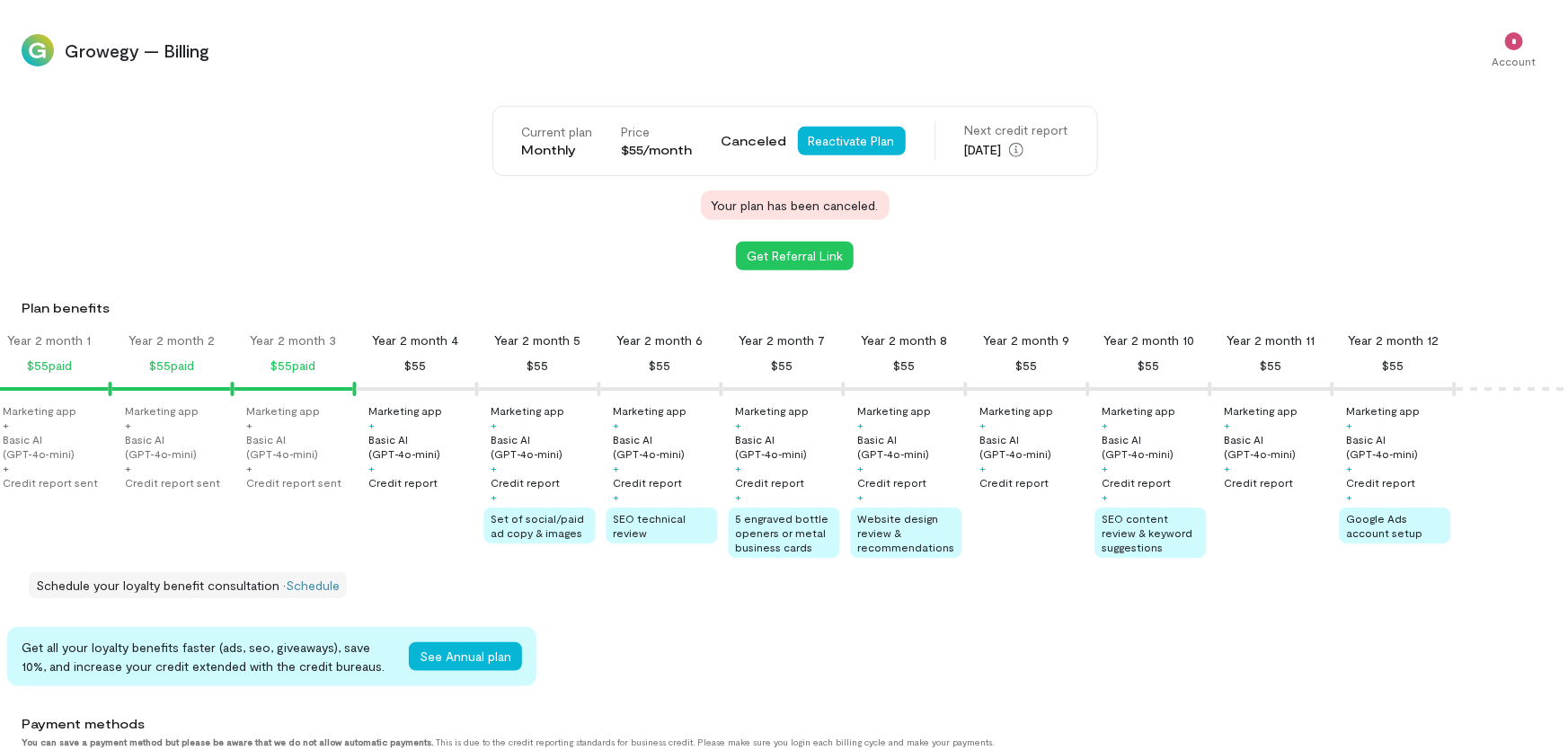
scroll to position [735, 0]
click at [48, 305] on div "Plan benefits" at bounding box center [791, 309] width 1539 height 18
drag, startPoint x: 347, startPoint y: 439, endPoint x: 505, endPoint y: 559, distance: 198.4
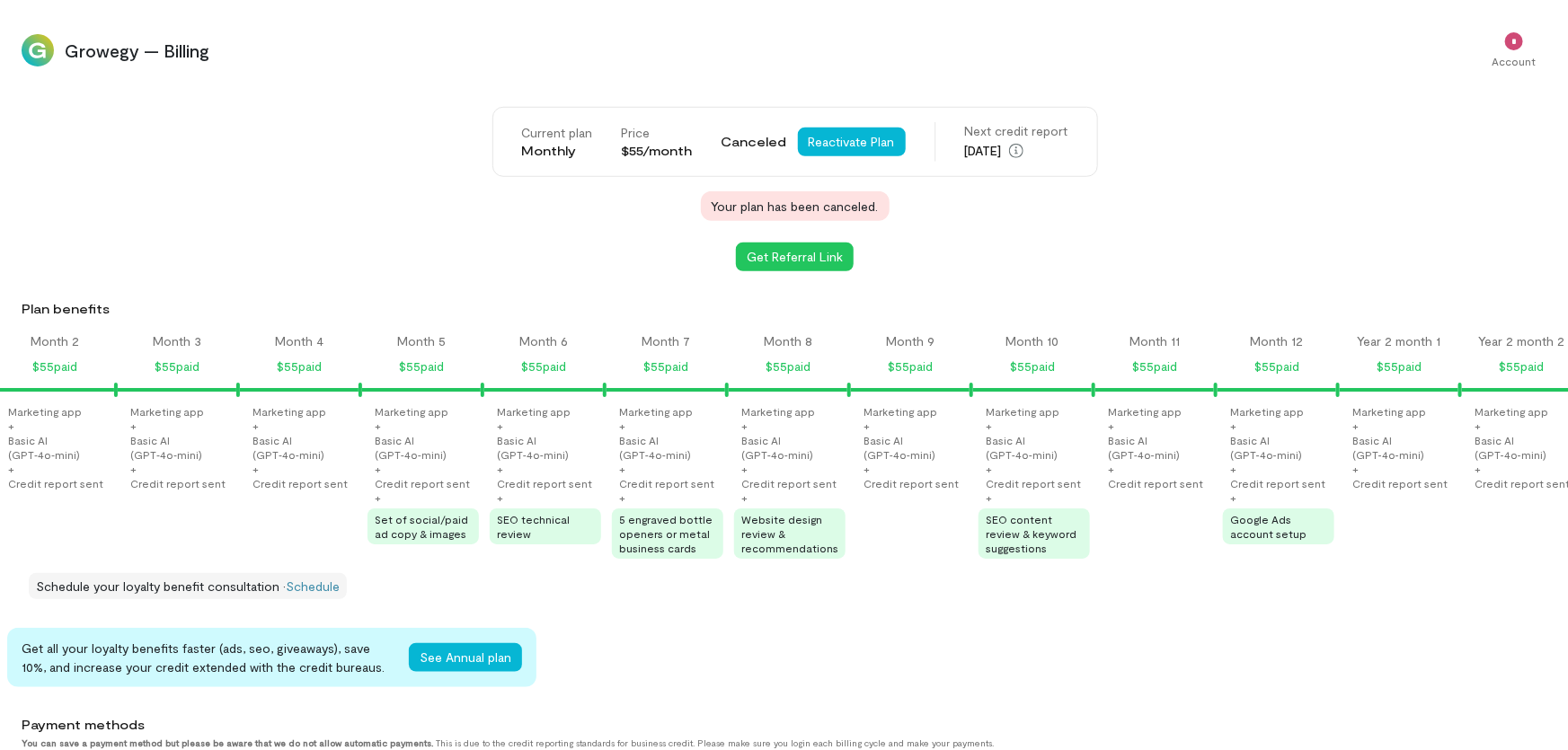
click at [597, 600] on div "Month 1 $55 paid Month 2 $55 paid Month 3 $55 paid Month 4 $55 paid Month 5 $55…" at bounding box center [784, 466] width 1568 height 267
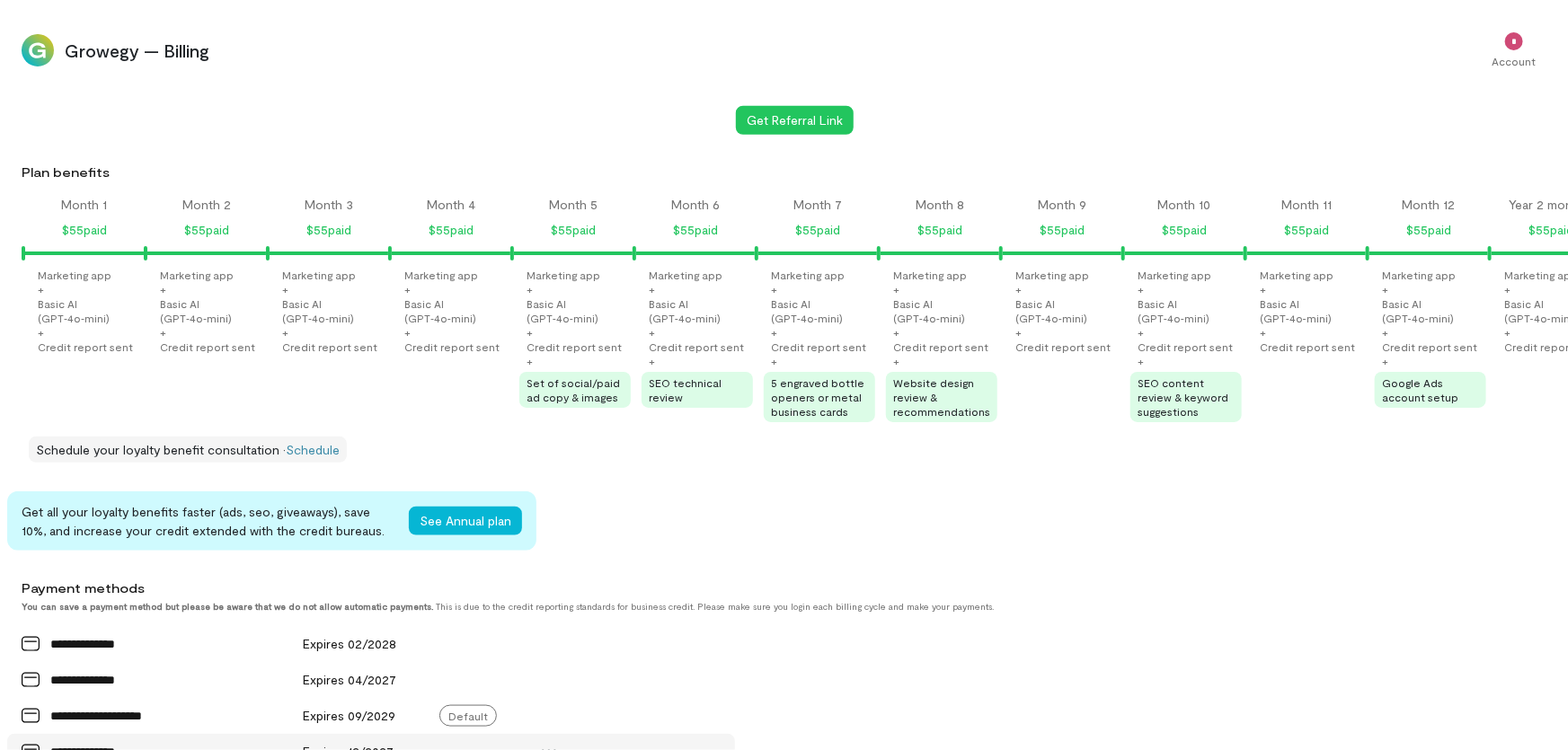
scroll to position [1062, 0]
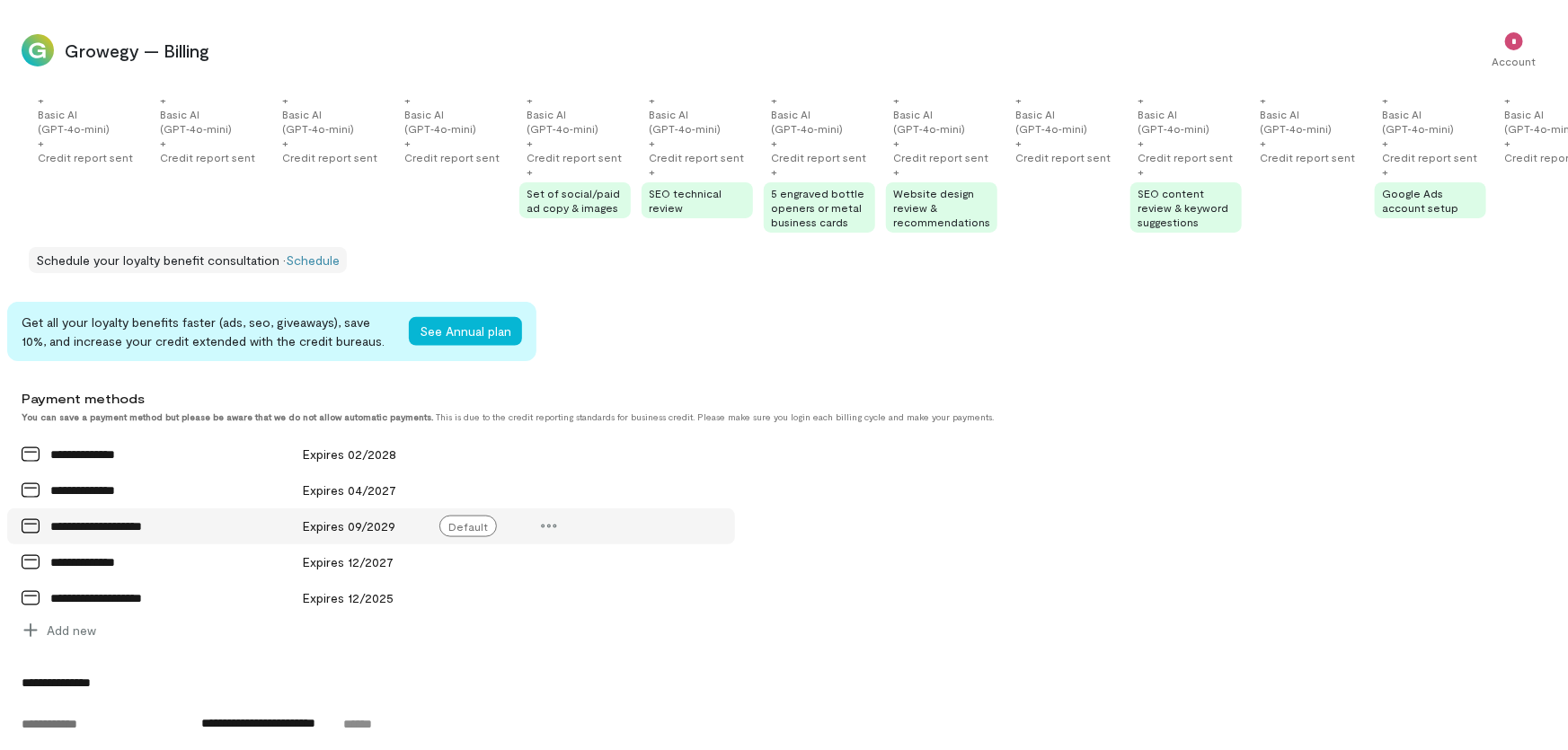
click at [651, 545] on div "**********" at bounding box center [371, 526] width 728 height 36
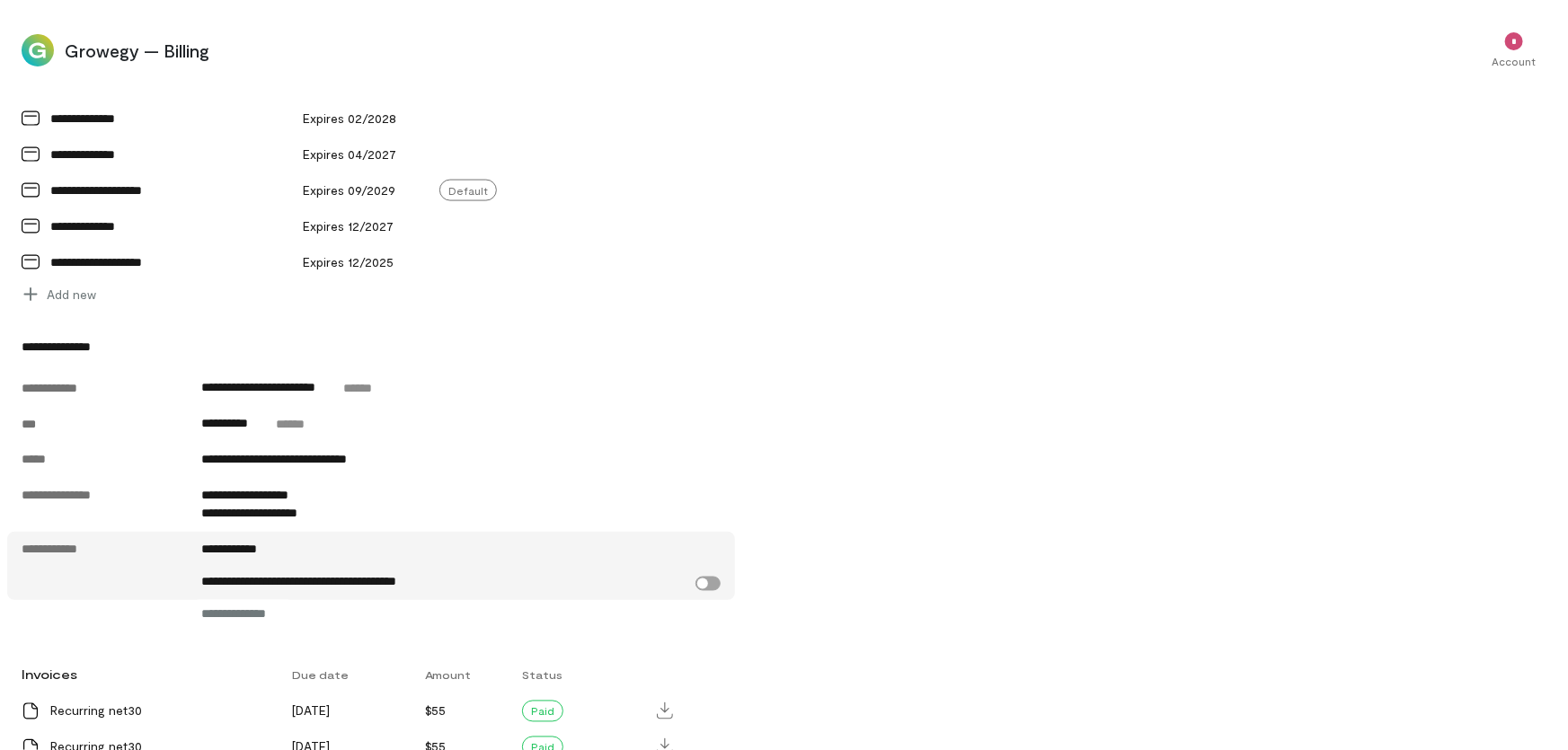
scroll to position [1470, 0]
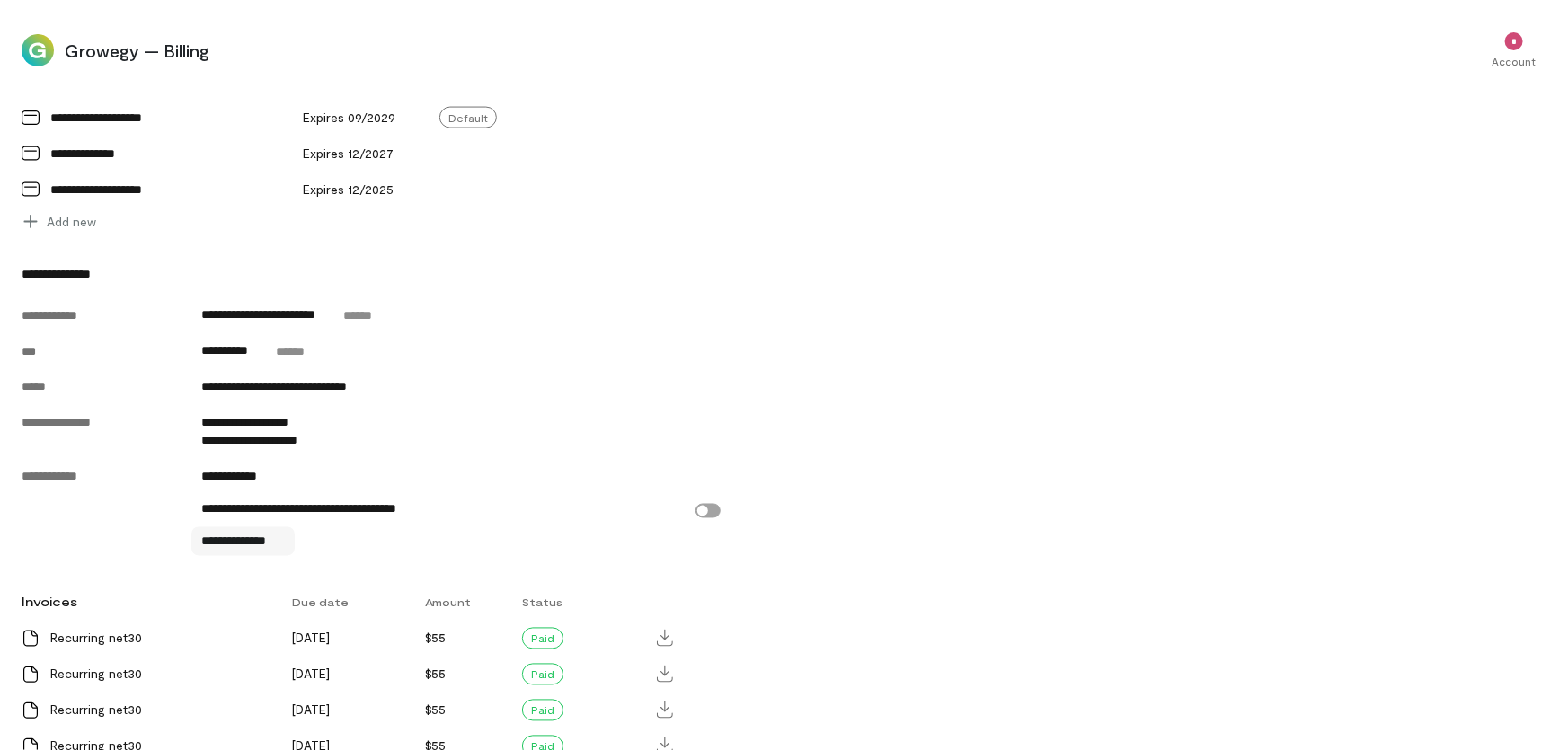
click at [257, 550] on span "**********" at bounding box center [243, 542] width 83 height 18
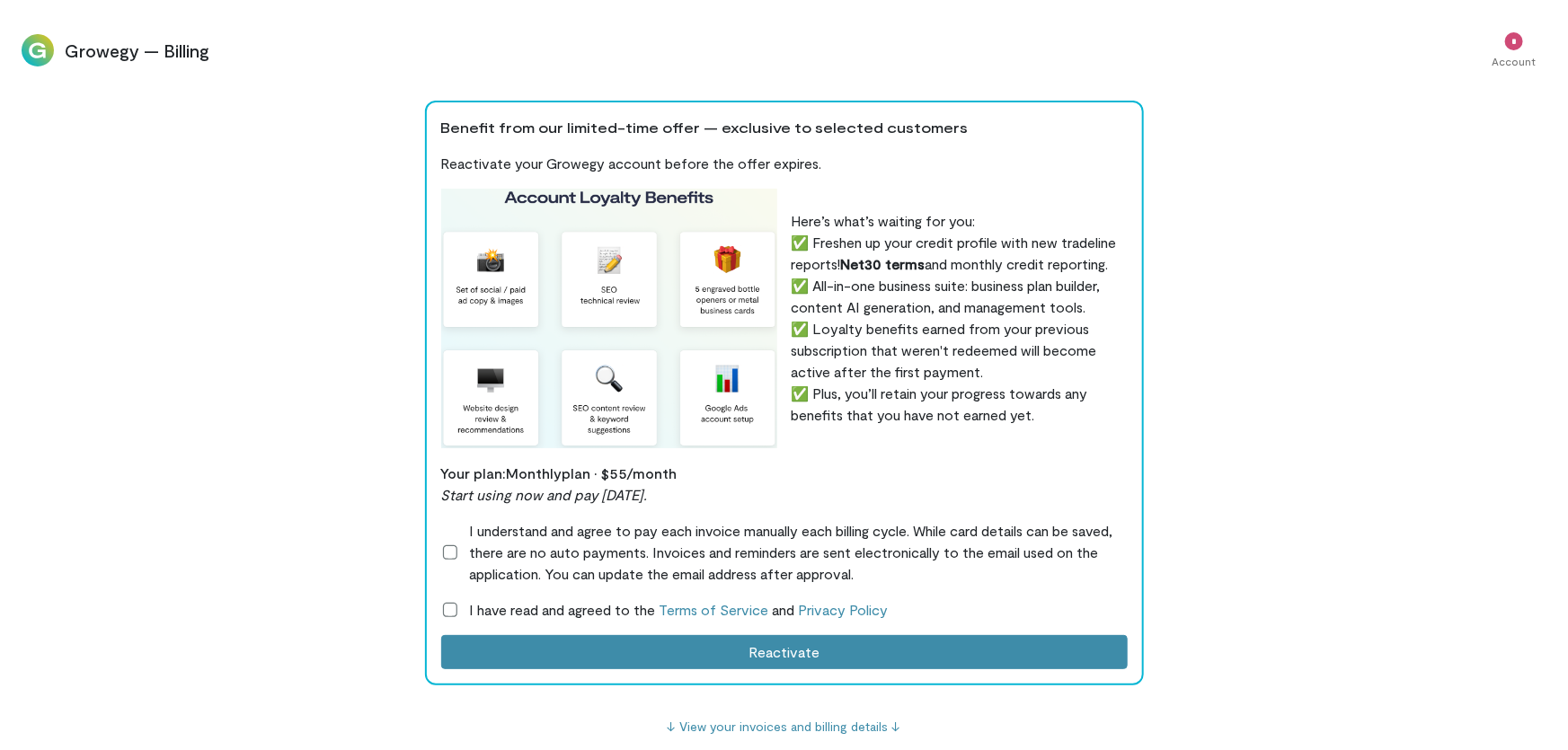
scroll to position [0, 1512]
click at [32, 48] on img at bounding box center [37, 49] width 32 height 32
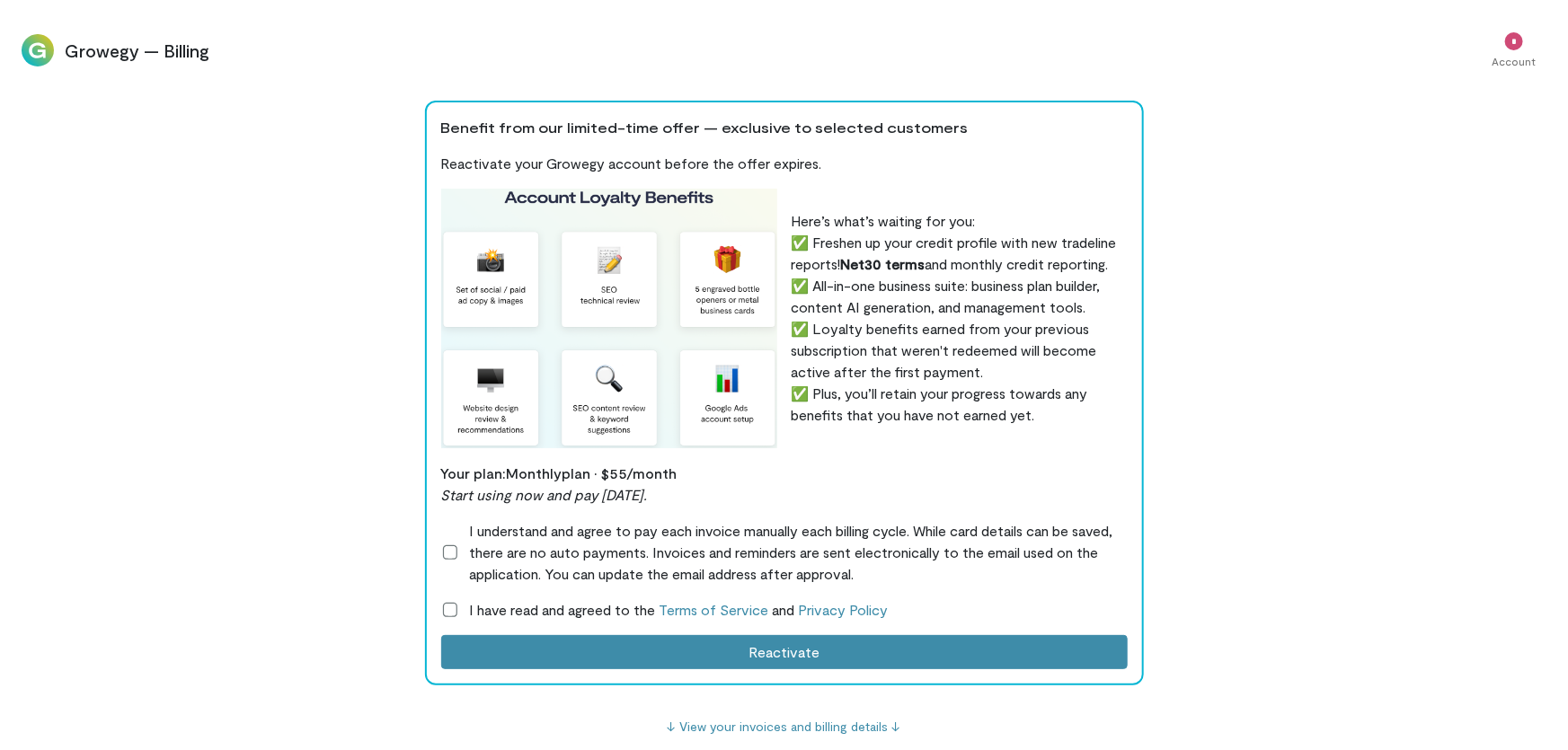
click at [477, 605] on span "I have read and agreed to the Terms of Service and Privacy Policy" at bounding box center [680, 611] width 419 height 22
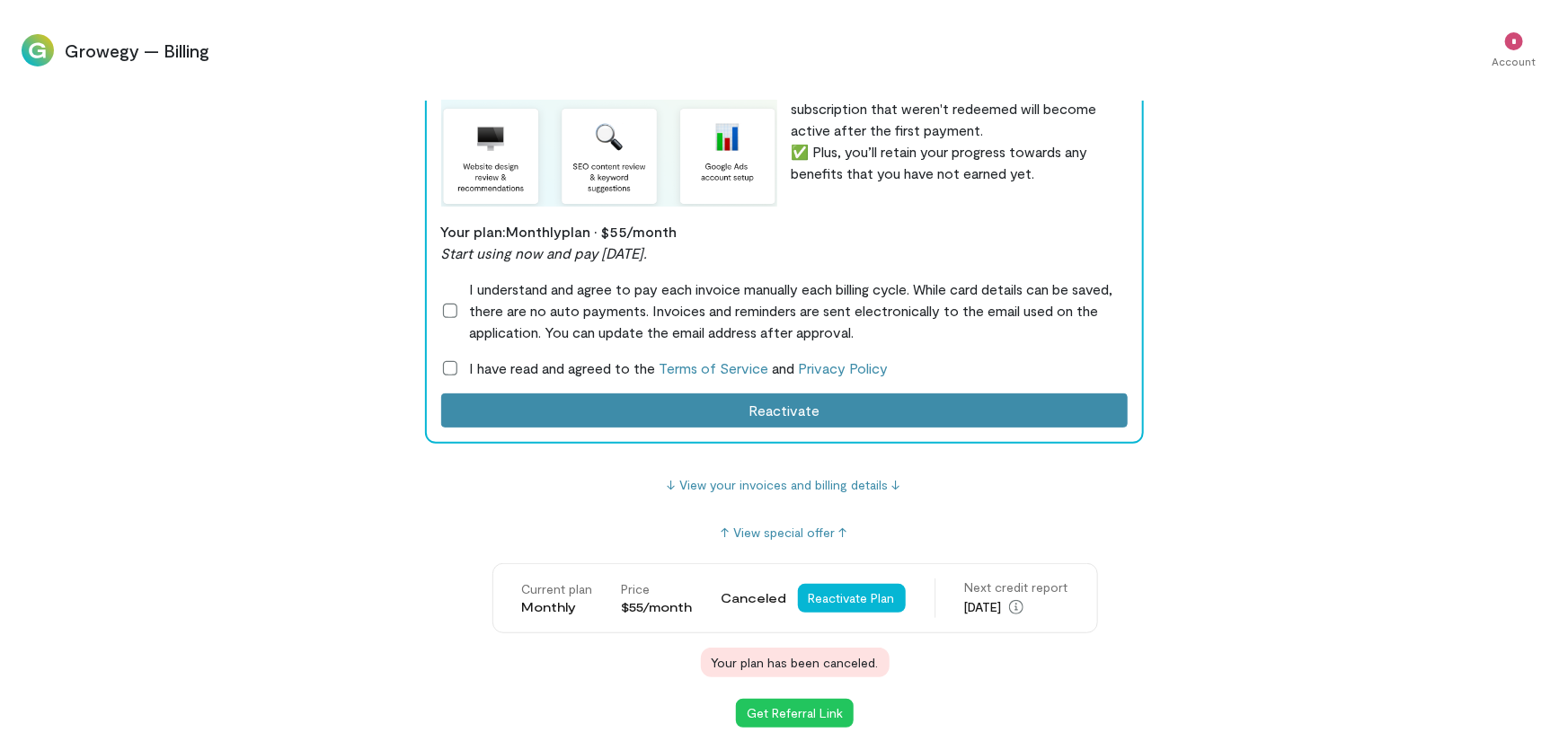
scroll to position [244, 0]
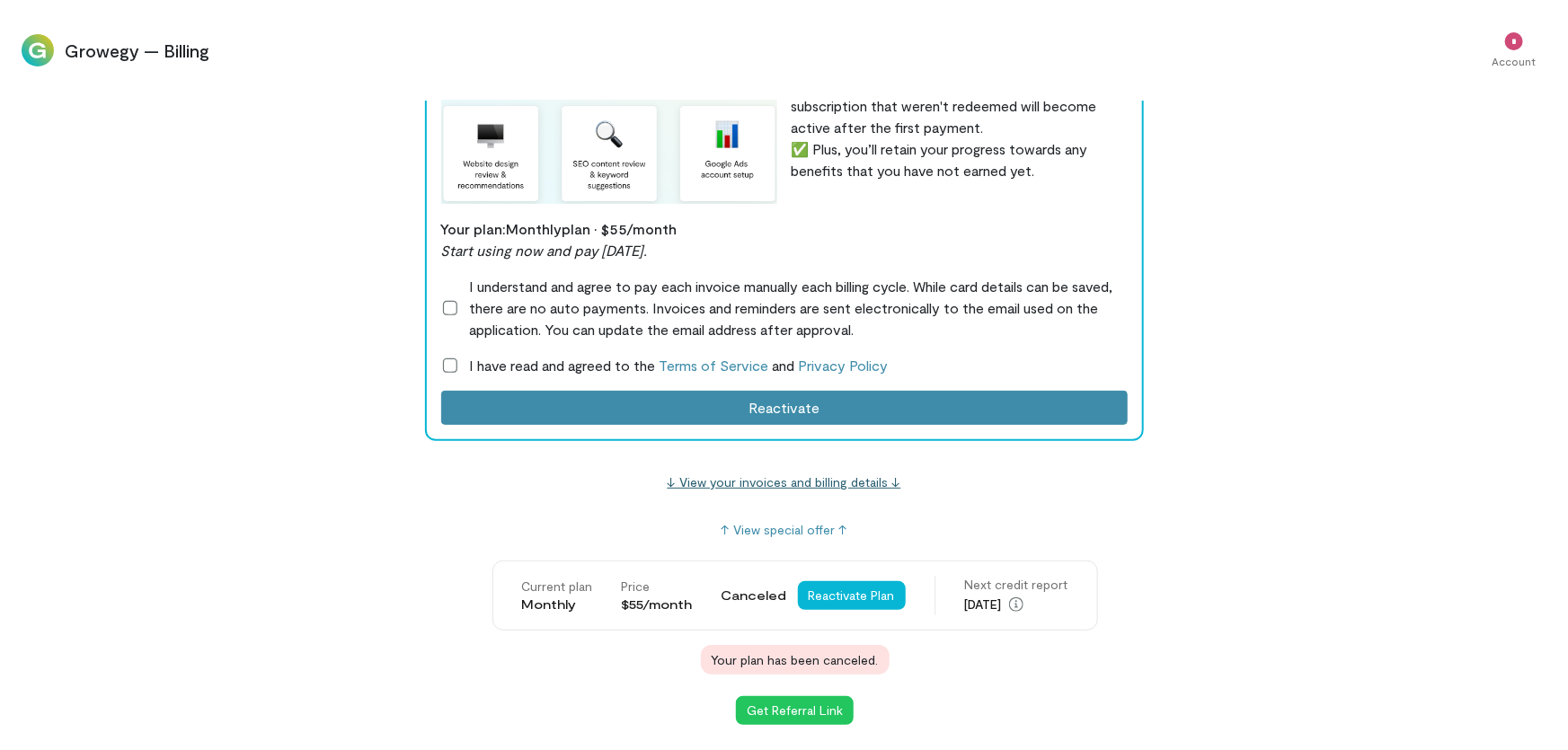
click at [784, 479] on link "↓ View your invoices and billing details ↓" at bounding box center [784, 482] width 233 height 15
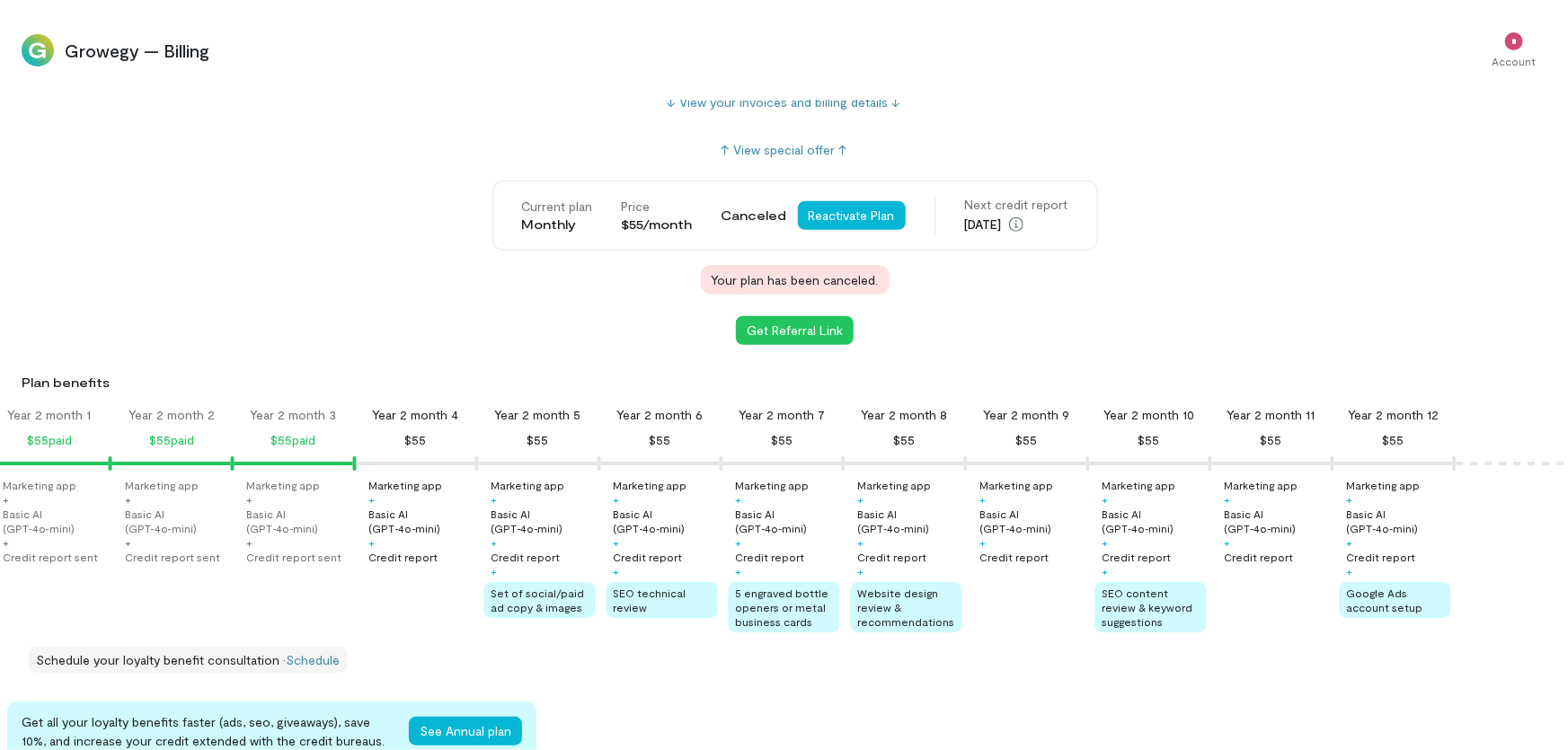
scroll to position [650, 0]
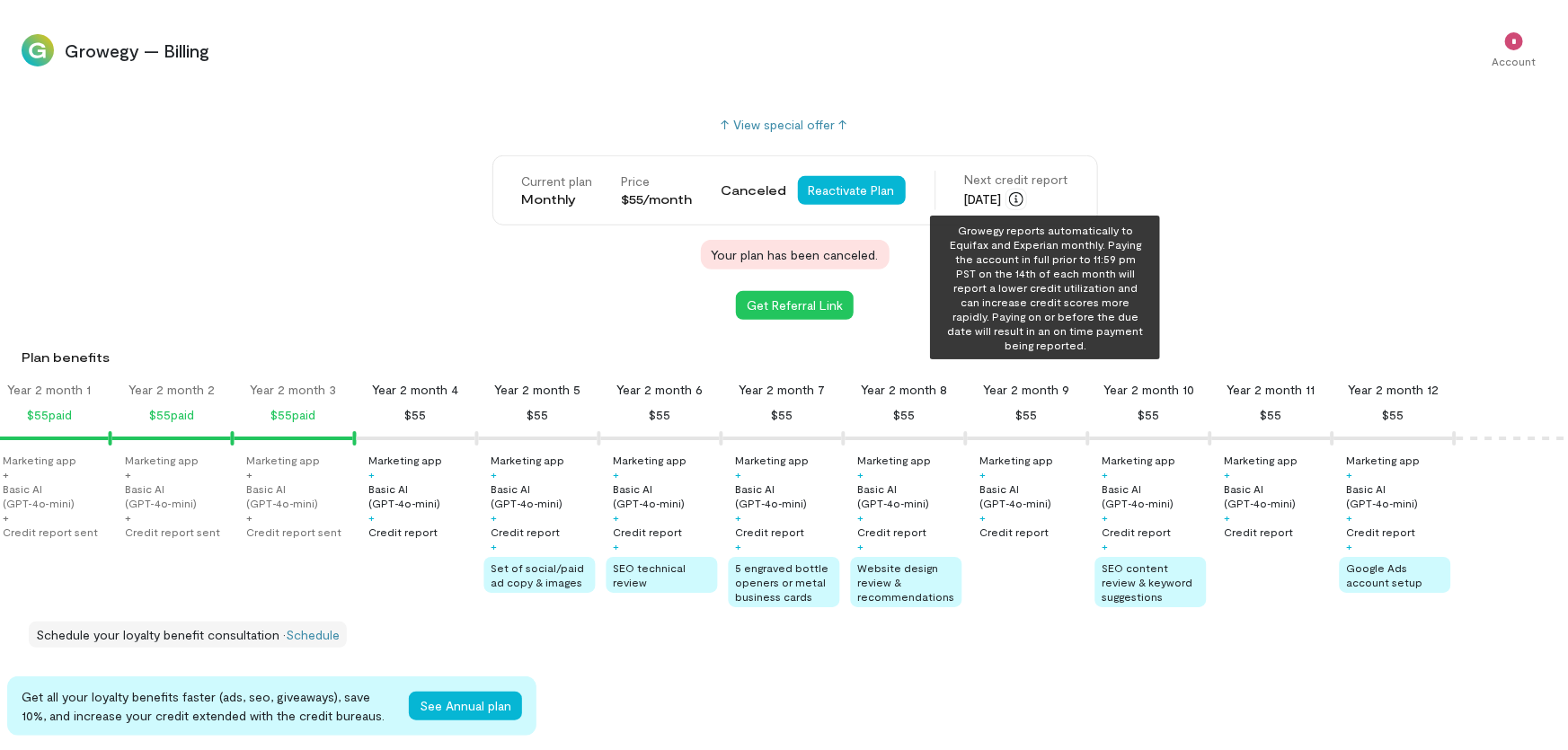
click at [1023, 202] on icon "button" at bounding box center [1016, 200] width 15 height 15
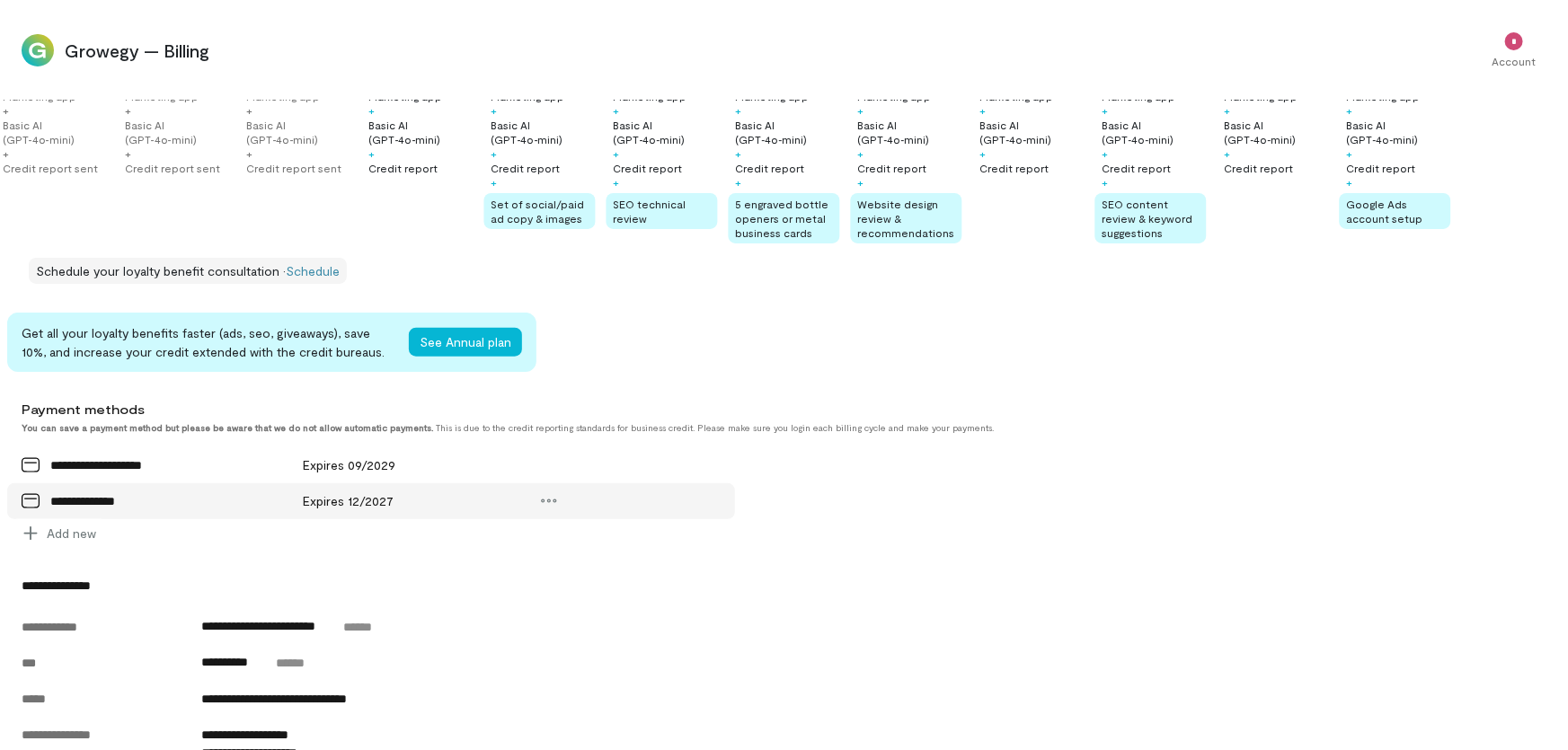
scroll to position [1140, 0]
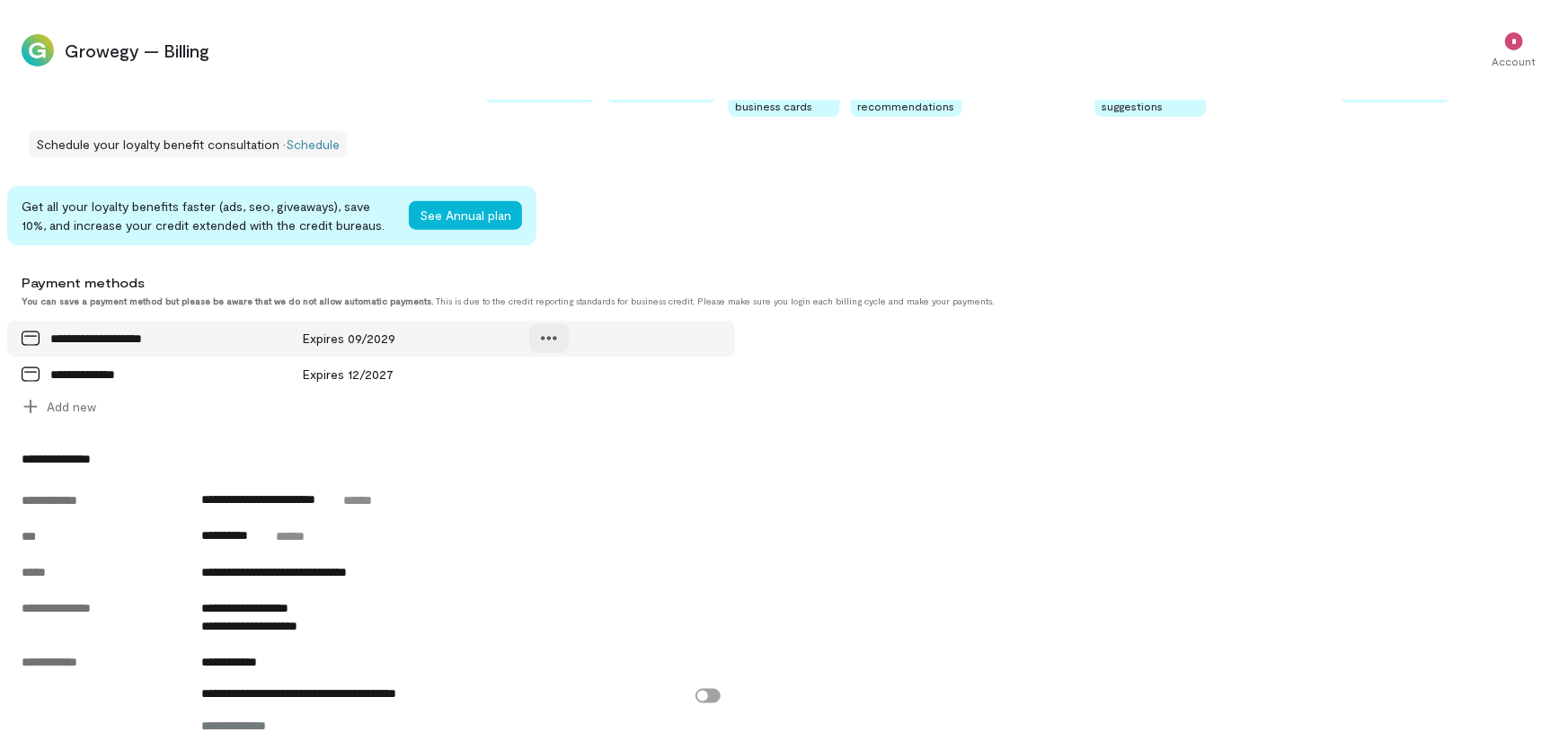
click at [549, 342] on icon at bounding box center [549, 339] width 18 height 18
click at [583, 386] on span "Manage" at bounding box center [613, 377] width 88 height 18
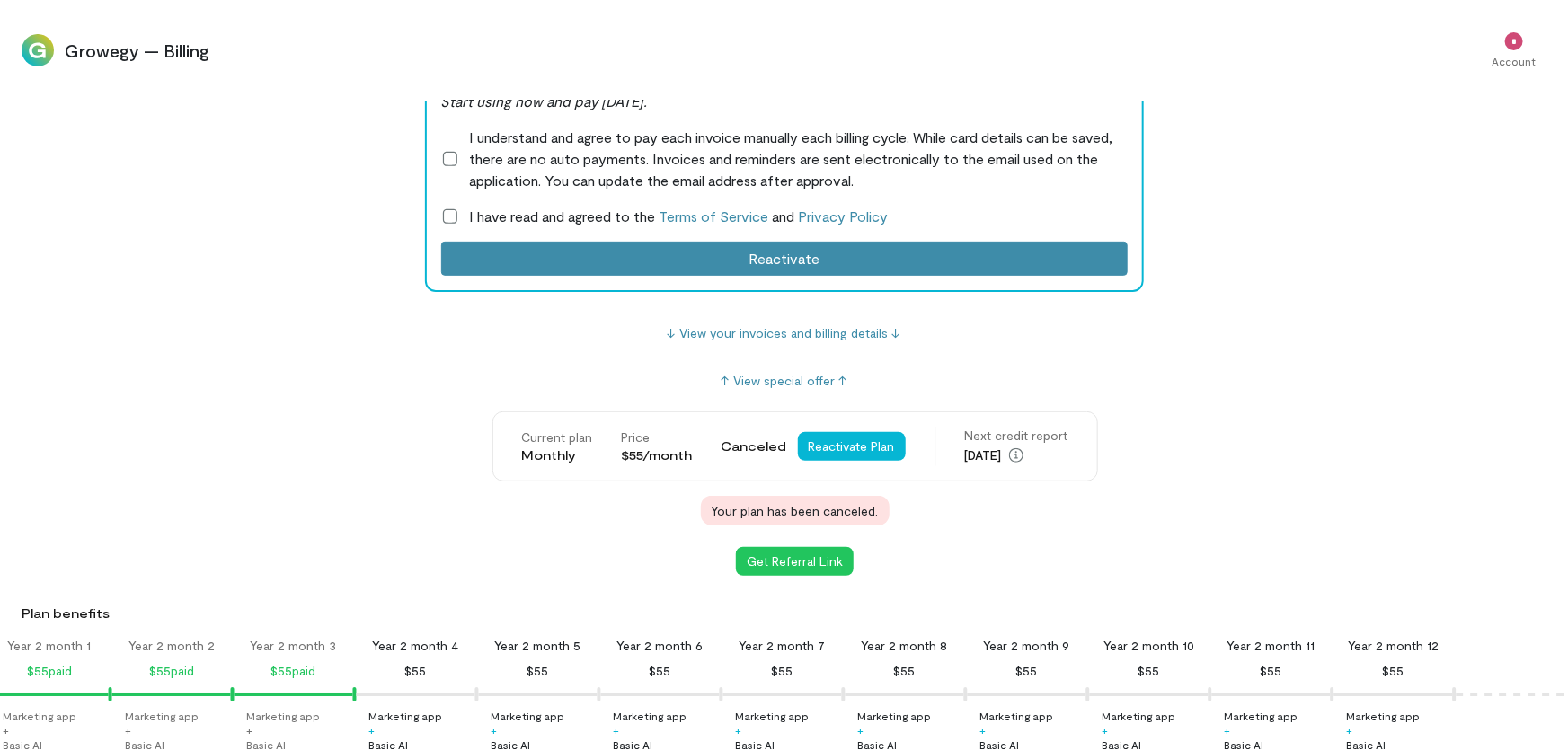
scroll to position [408, 0]
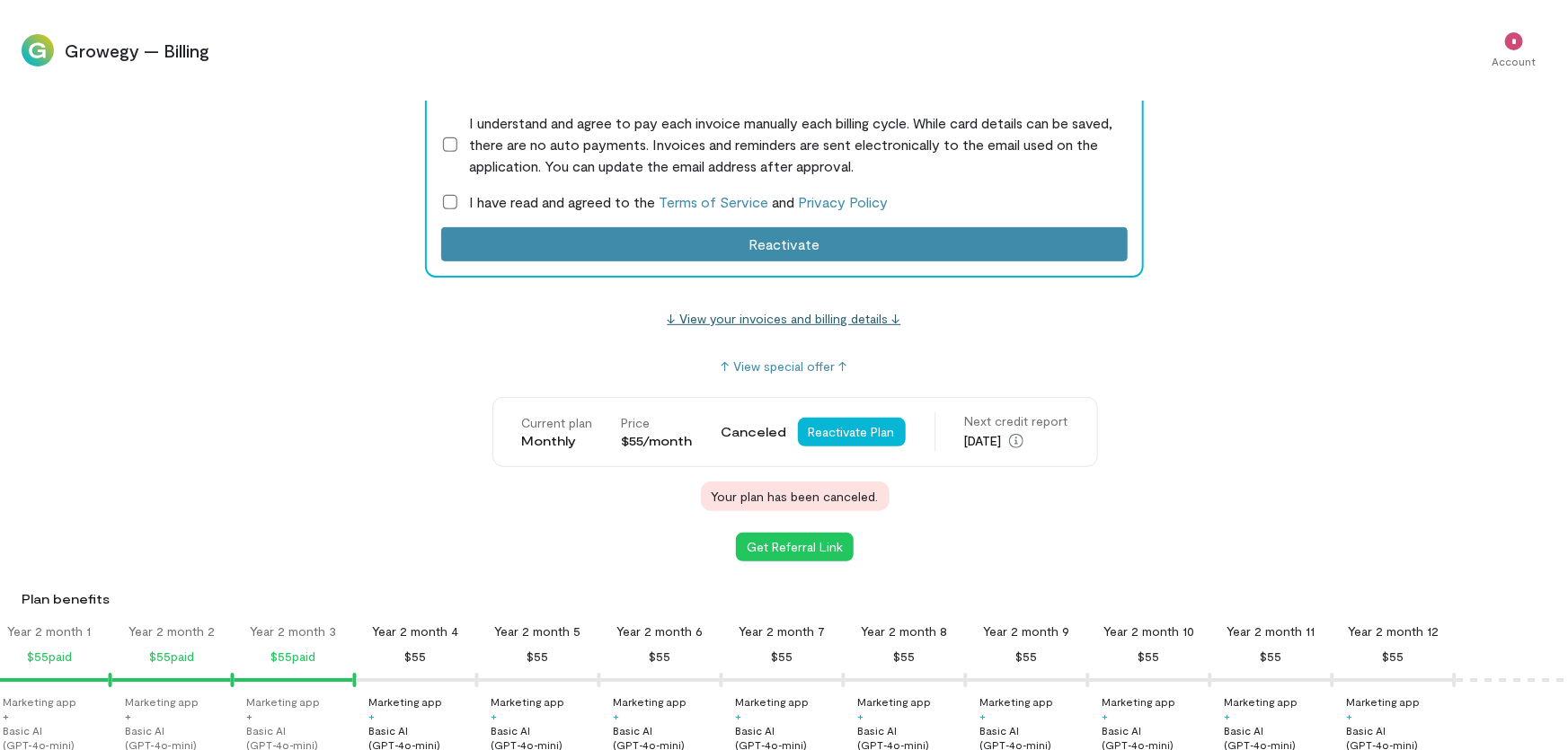
click at [742, 313] on link "↓ View your invoices and billing details ↓" at bounding box center [784, 318] width 233 height 15
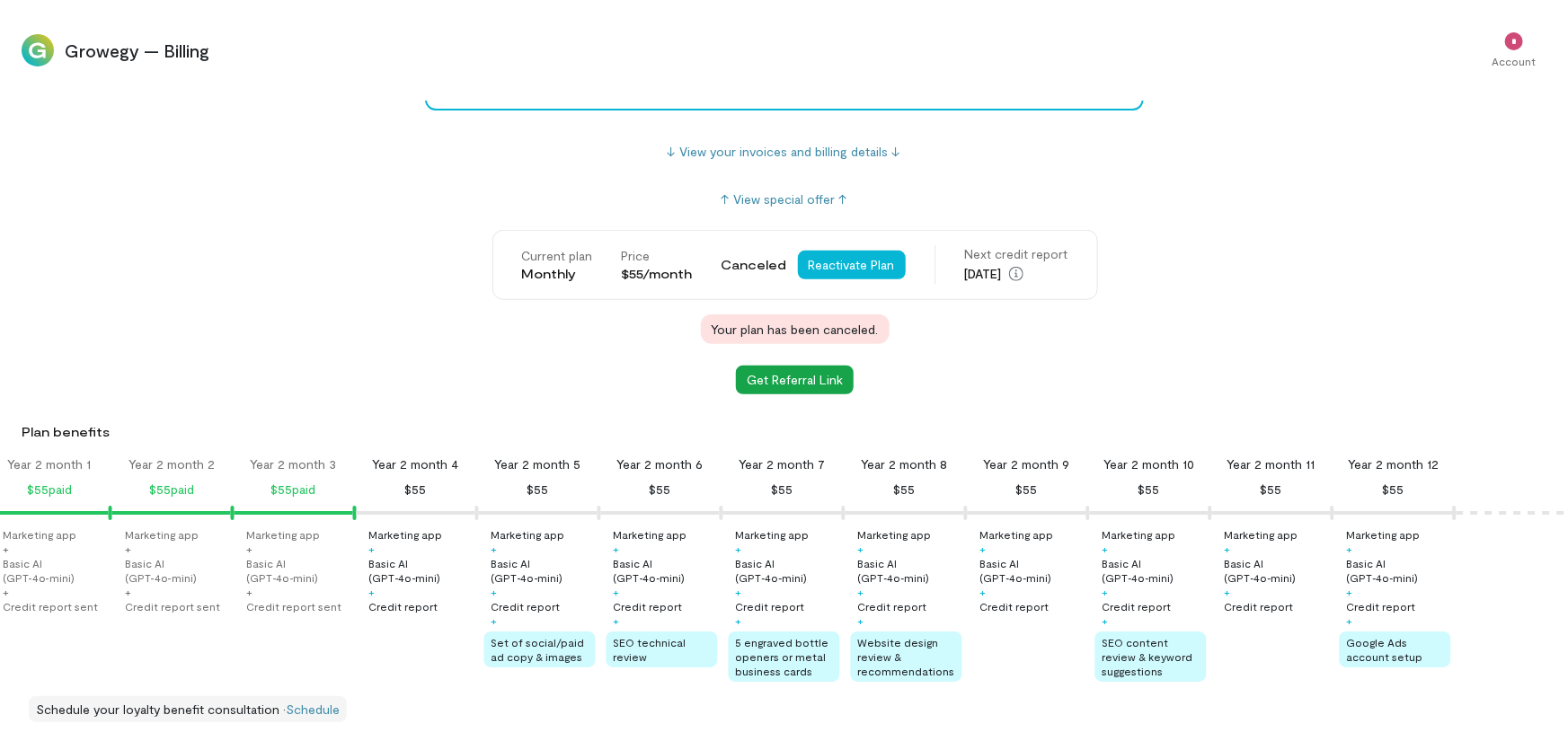
scroll to position [486, 0]
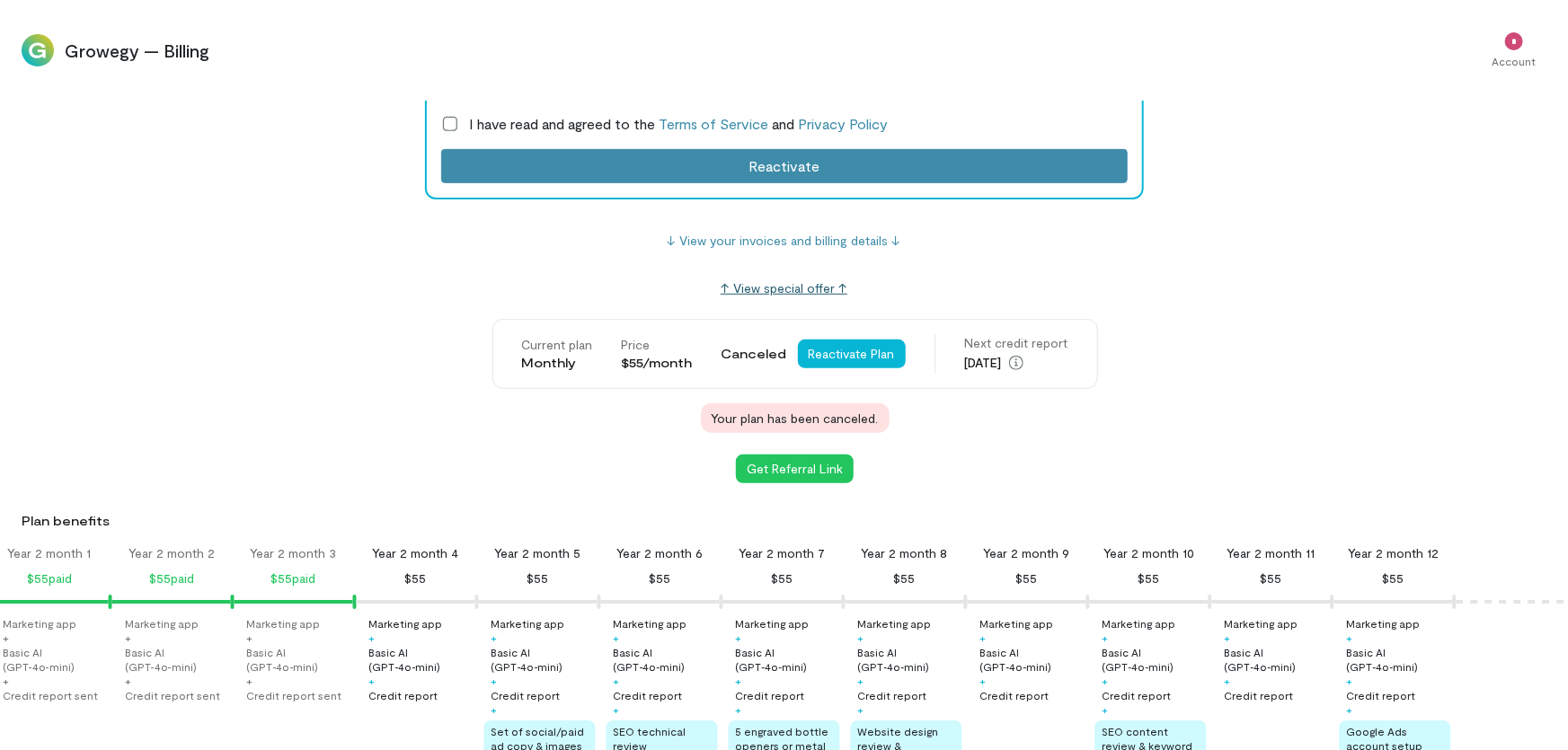
click at [781, 283] on link "↑ View special offer ↑" at bounding box center [784, 288] width 127 height 15
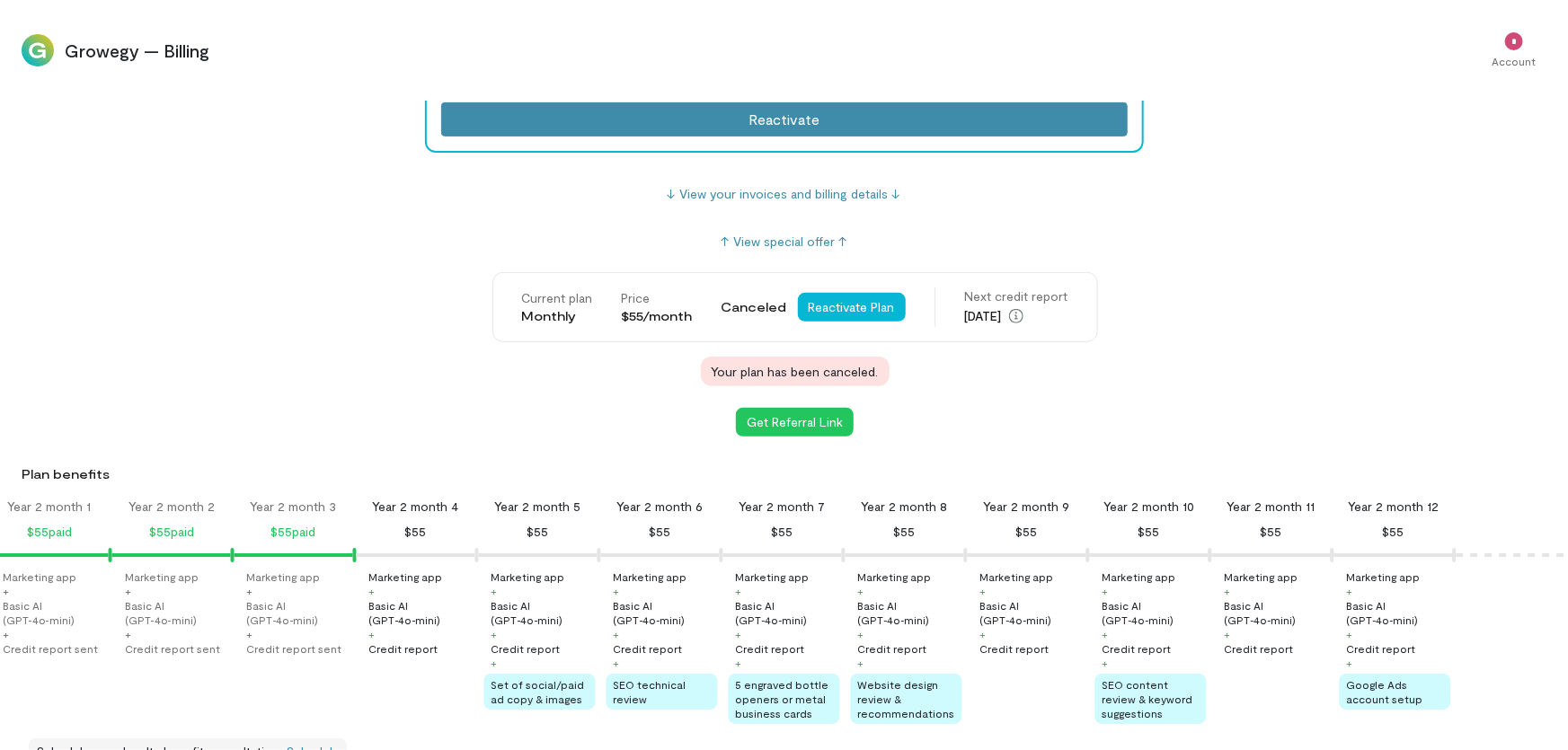
scroll to position [735, 0]
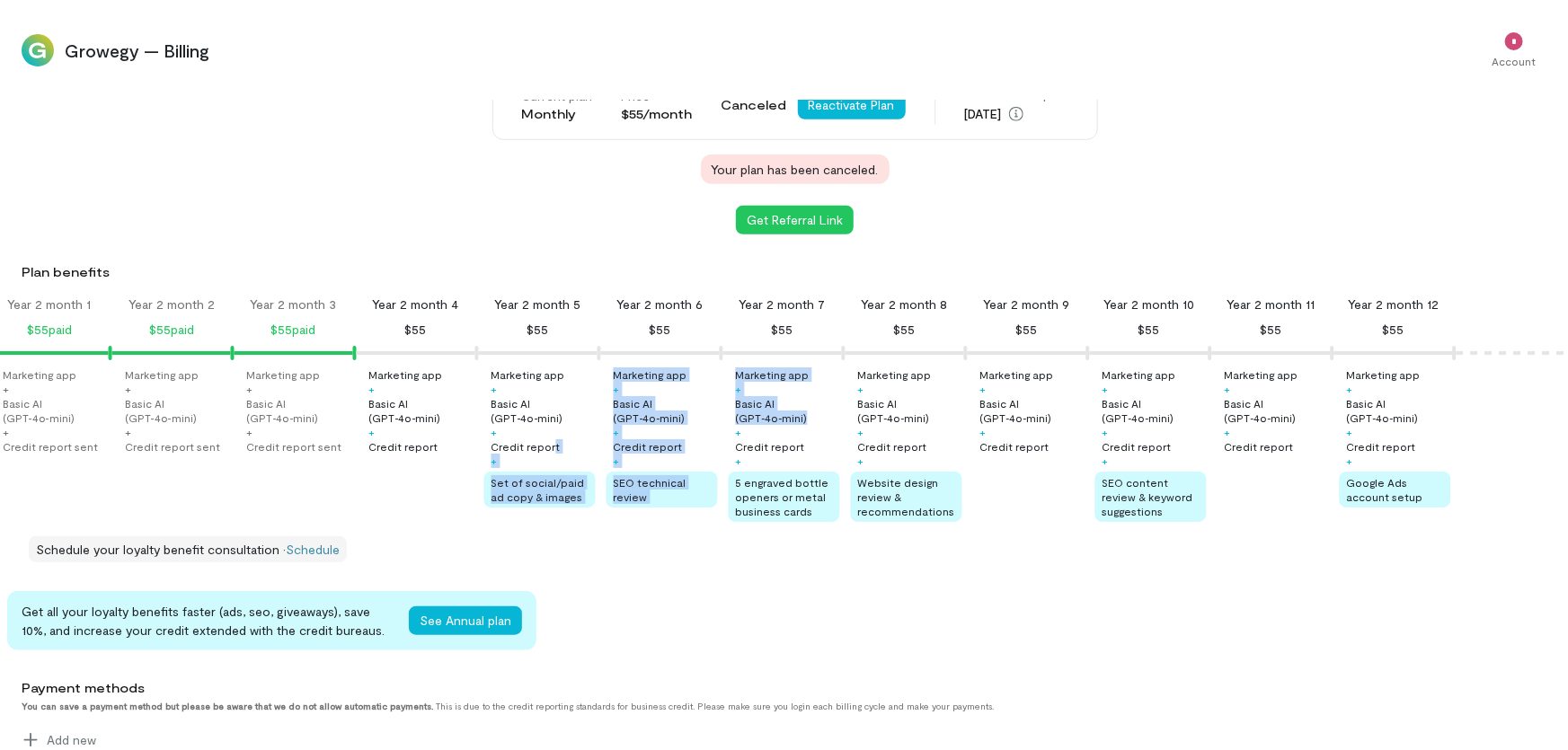
drag, startPoint x: 557, startPoint y: 442, endPoint x: 808, endPoint y: 435, distance: 251.1
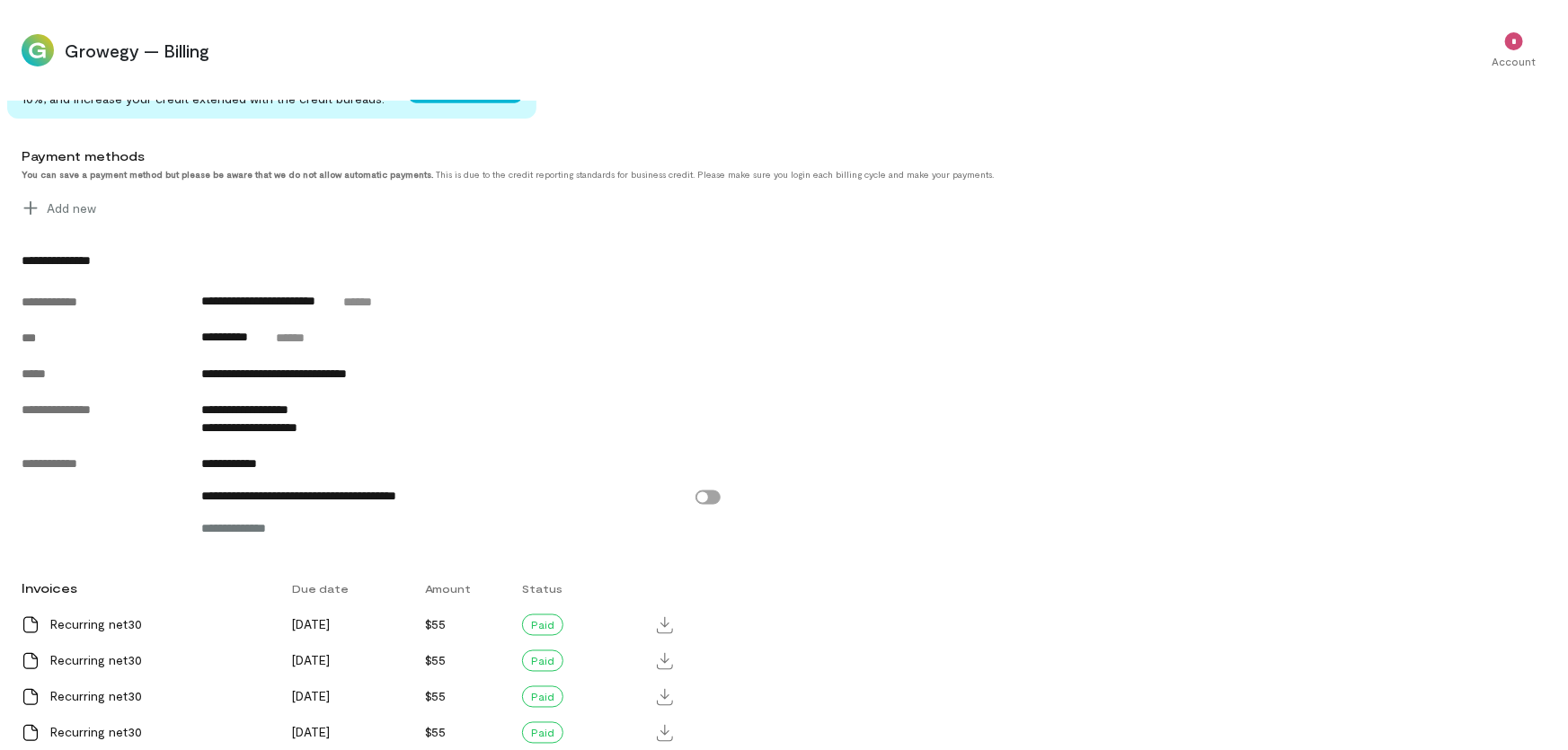
scroll to position [1307, 0]
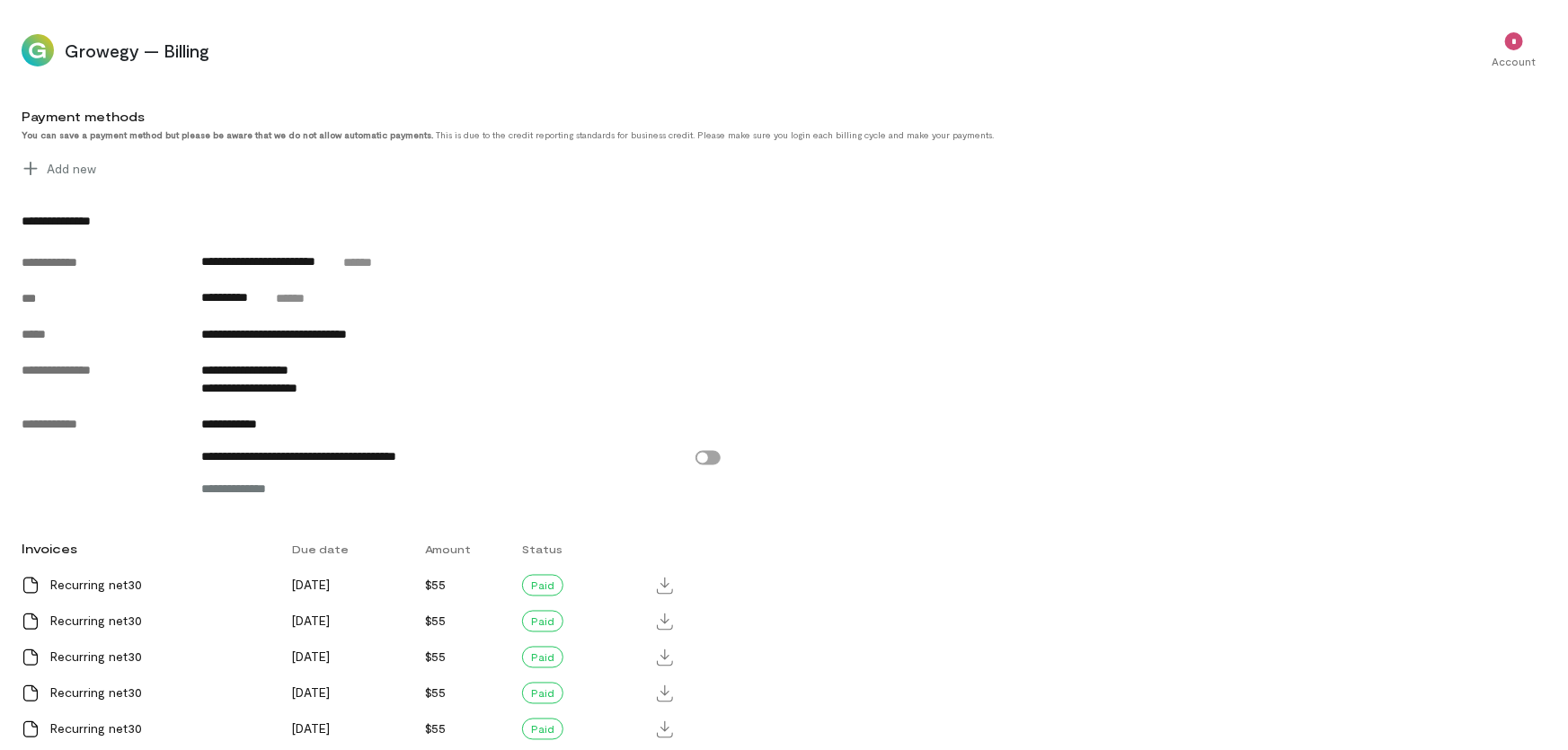
click at [80, 230] on div "**********" at bounding box center [709, 221] width 1374 height 18
click at [108, 224] on div "**********" at bounding box center [709, 221] width 1374 height 18
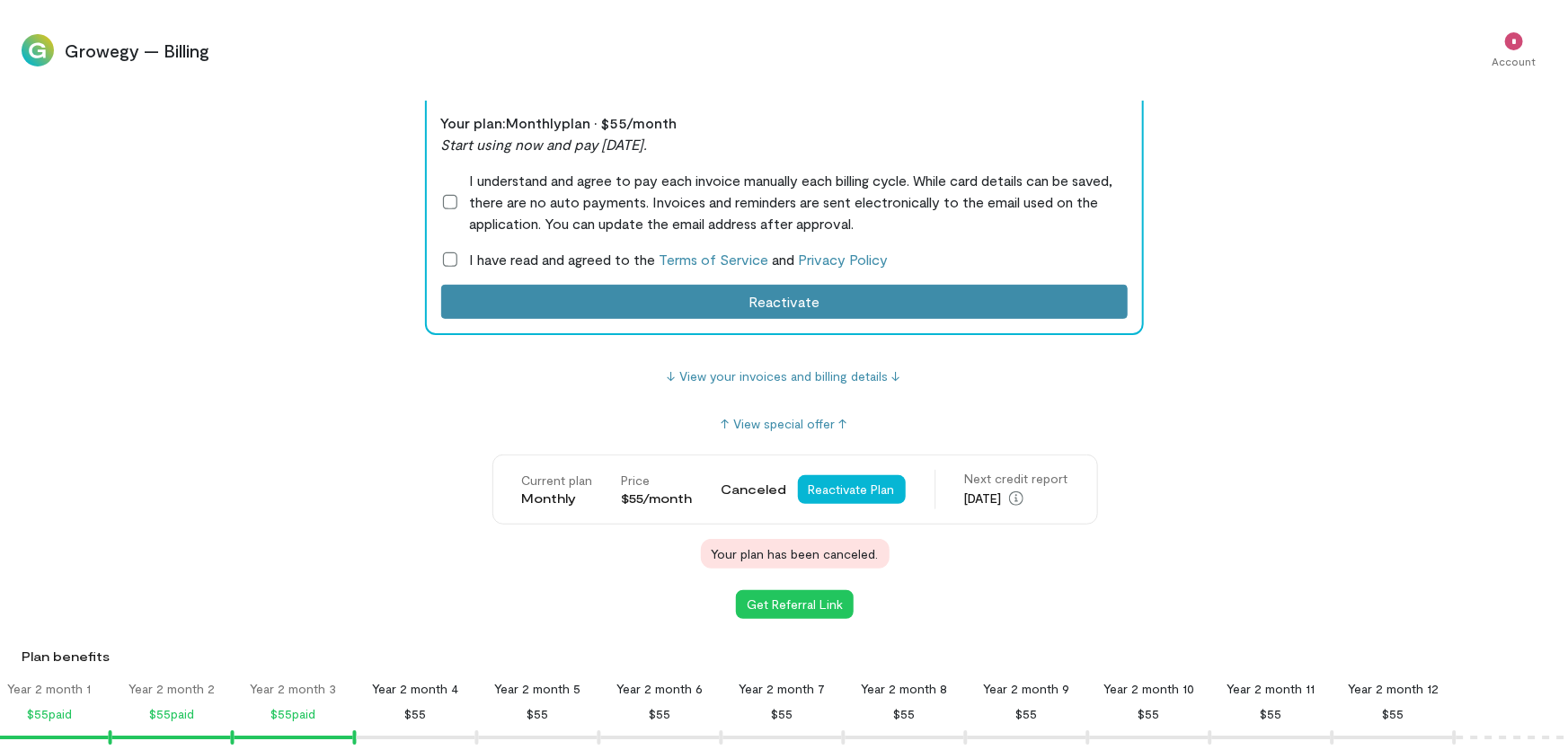
scroll to position [0, 0]
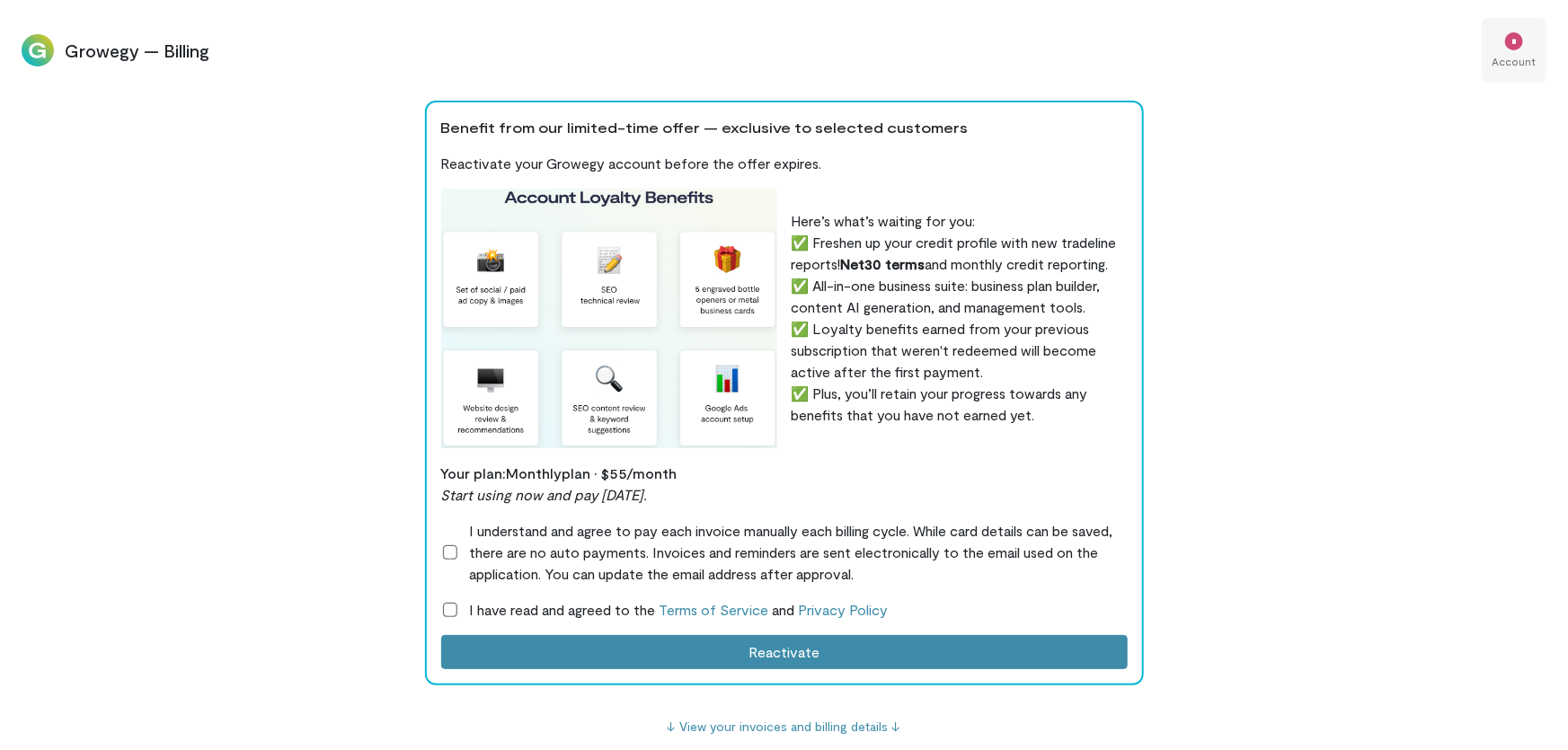
click at [1507, 45] on div "*" at bounding box center [1514, 41] width 18 height 18
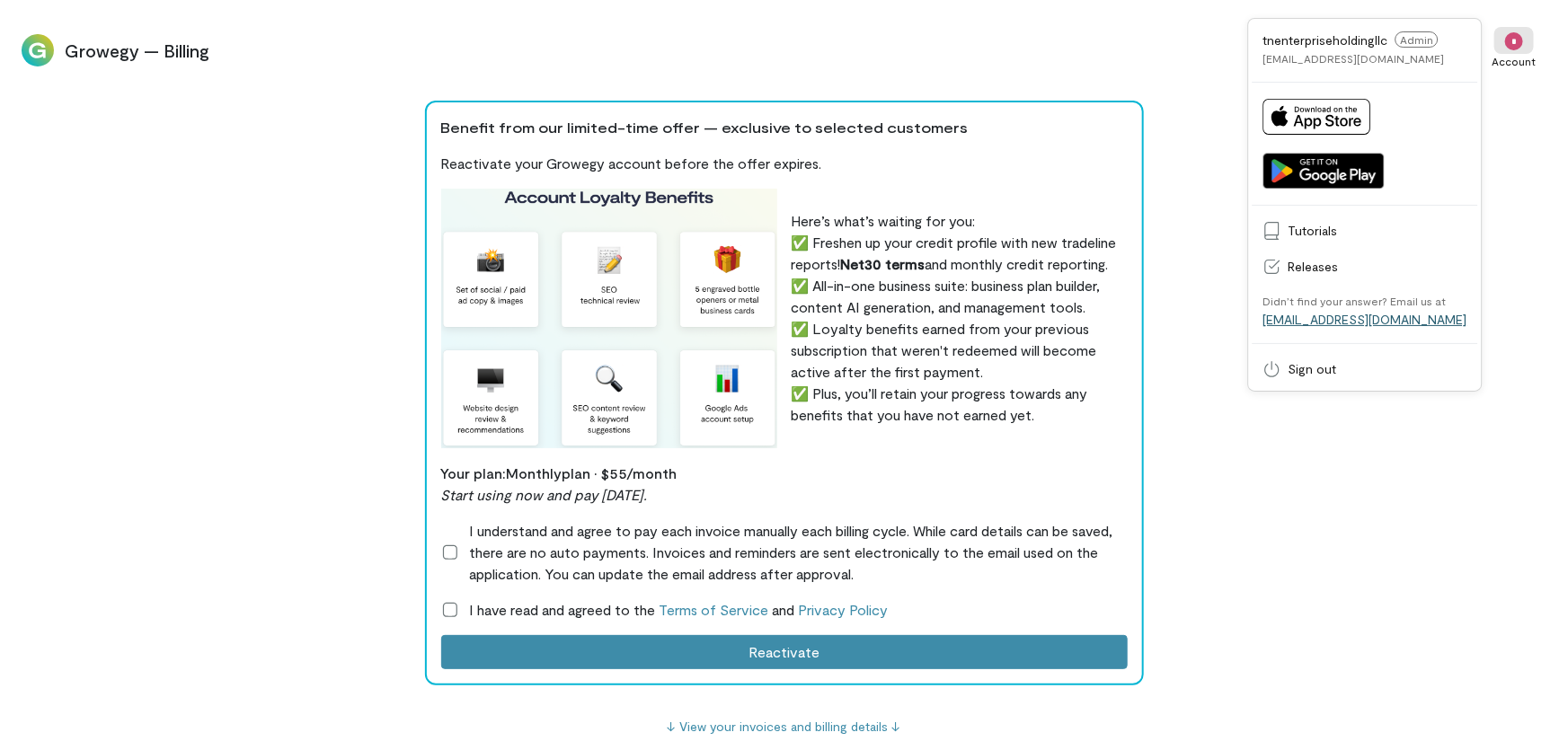
click at [1329, 323] on link "[EMAIL_ADDRESS][DOMAIN_NAME]" at bounding box center [1365, 319] width 204 height 15
click at [1383, 325] on link "[EMAIL_ADDRESS][DOMAIN_NAME]" at bounding box center [1365, 319] width 204 height 15
click at [1368, 322] on link "[EMAIL_ADDRESS][DOMAIN_NAME]" at bounding box center [1365, 319] width 204 height 15
drag, startPoint x: 1461, startPoint y: 315, endPoint x: 1387, endPoint y: 325, distance: 74.7
click at [1354, 324] on div "Didn’t find your answer? Email us at [EMAIL_ADDRESS][DOMAIN_NAME]" at bounding box center [1365, 310] width 204 height 33
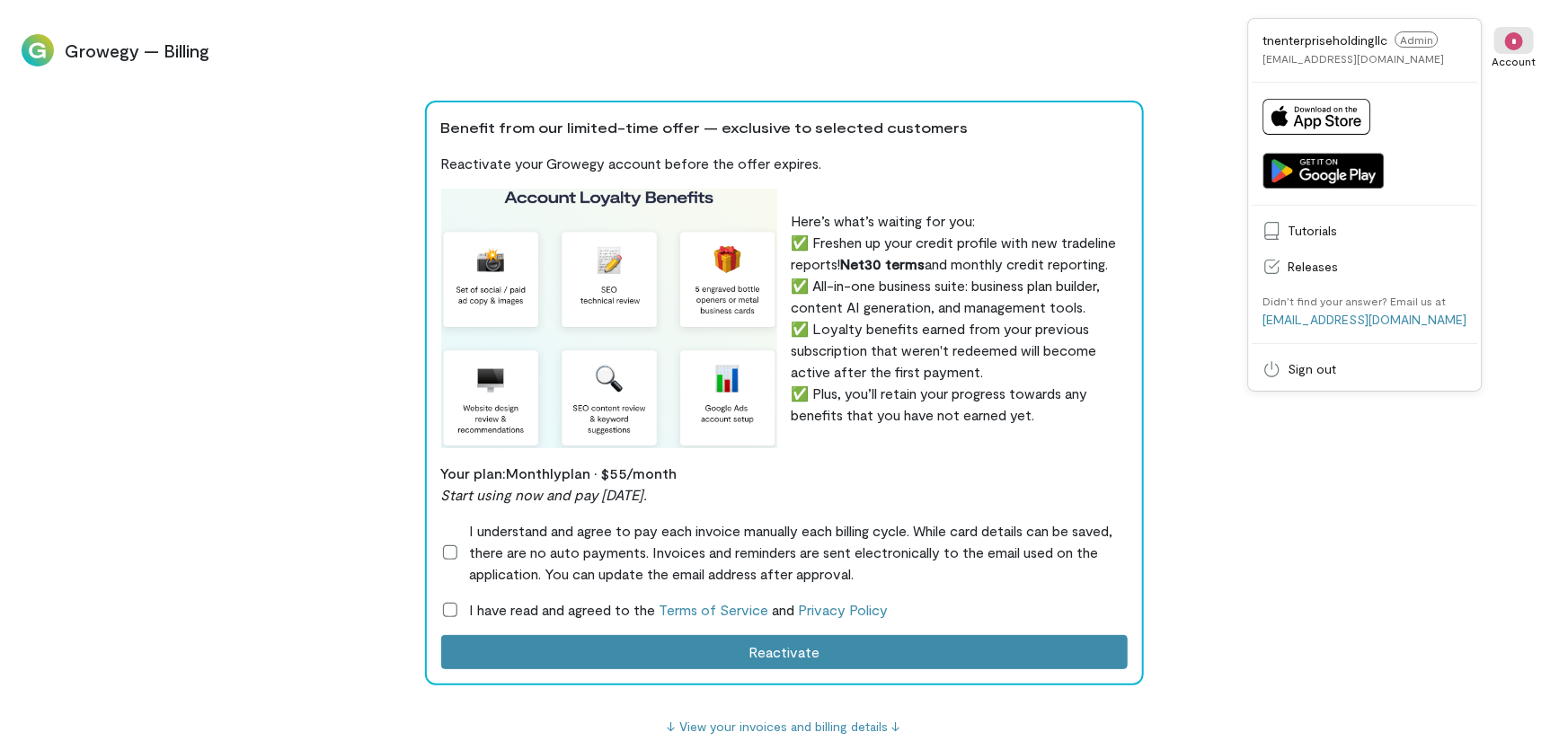
click at [1444, 324] on div "Didn’t find your answer? Email us at [EMAIL_ADDRESS][DOMAIN_NAME]" at bounding box center [1365, 310] width 204 height 33
drag, startPoint x: 1444, startPoint y: 324, endPoint x: 1402, endPoint y: 324, distance: 42.0
click at [1402, 324] on div "Didn’t find your answer? Email us at [EMAIL_ADDRESS][DOMAIN_NAME]" at bounding box center [1365, 310] width 204 height 33
click at [1410, 318] on link "[EMAIL_ADDRESS][DOMAIN_NAME]" at bounding box center [1365, 319] width 204 height 15
click at [1414, 320] on link "[EMAIL_ADDRESS][DOMAIN_NAME]" at bounding box center [1365, 319] width 204 height 15
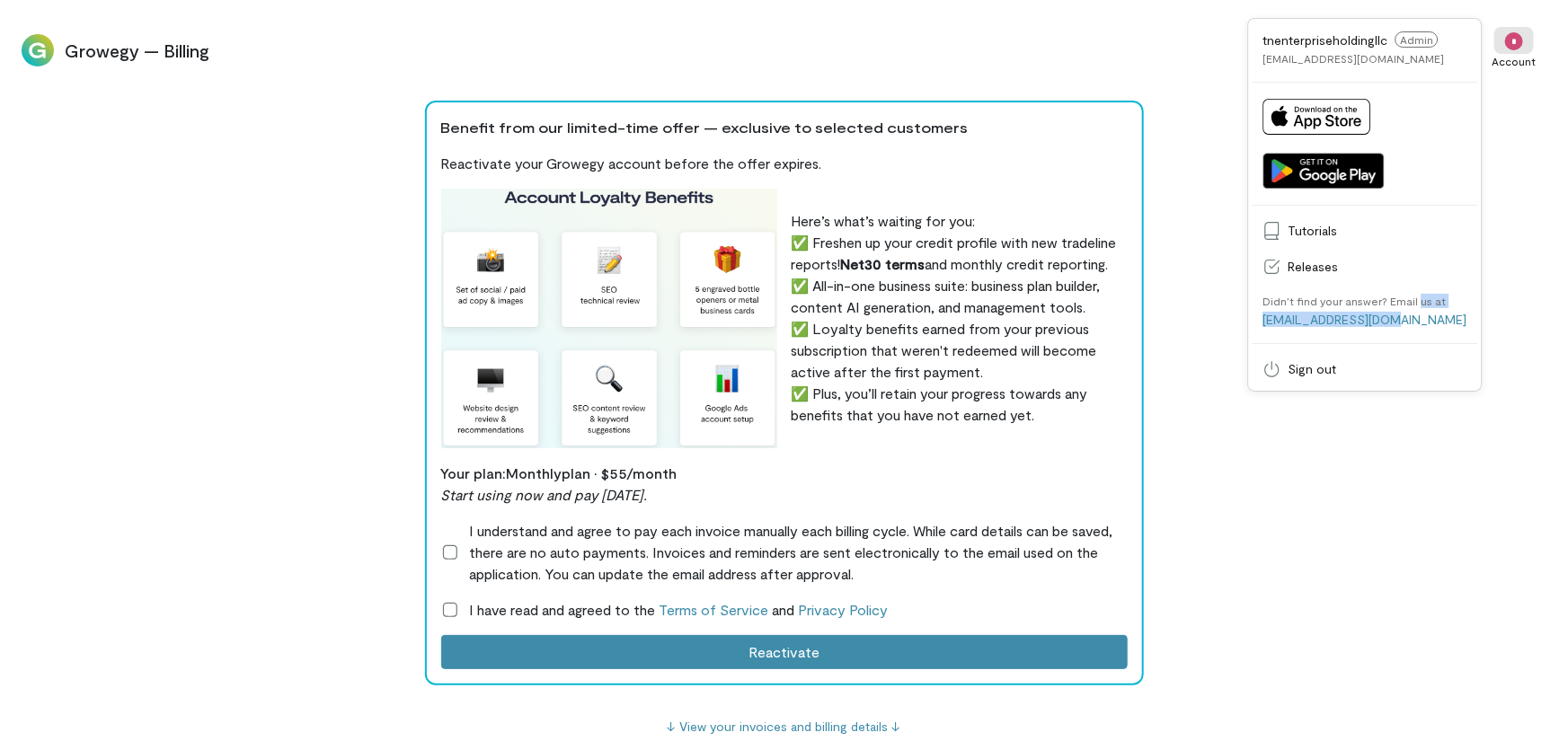
click at [1433, 323] on div "Didn’t find your answer? Email us at [EMAIL_ADDRESS][DOMAIN_NAME]" at bounding box center [1365, 310] width 204 height 33
drag, startPoint x: 1291, startPoint y: 325, endPoint x: 1423, endPoint y: 324, distance: 132.0
click at [1423, 324] on div "Didn’t find your answer? Email us at [EMAIL_ADDRESS][DOMAIN_NAME]" at bounding box center [1366, 311] width 226 height 51
copy link "[EMAIL_ADDRESS][DOMAIN_NAME]"
click at [1360, 374] on span "Sign out" at bounding box center [1378, 369] width 179 height 18
